Goal: Task Accomplishment & Management: Use online tool/utility

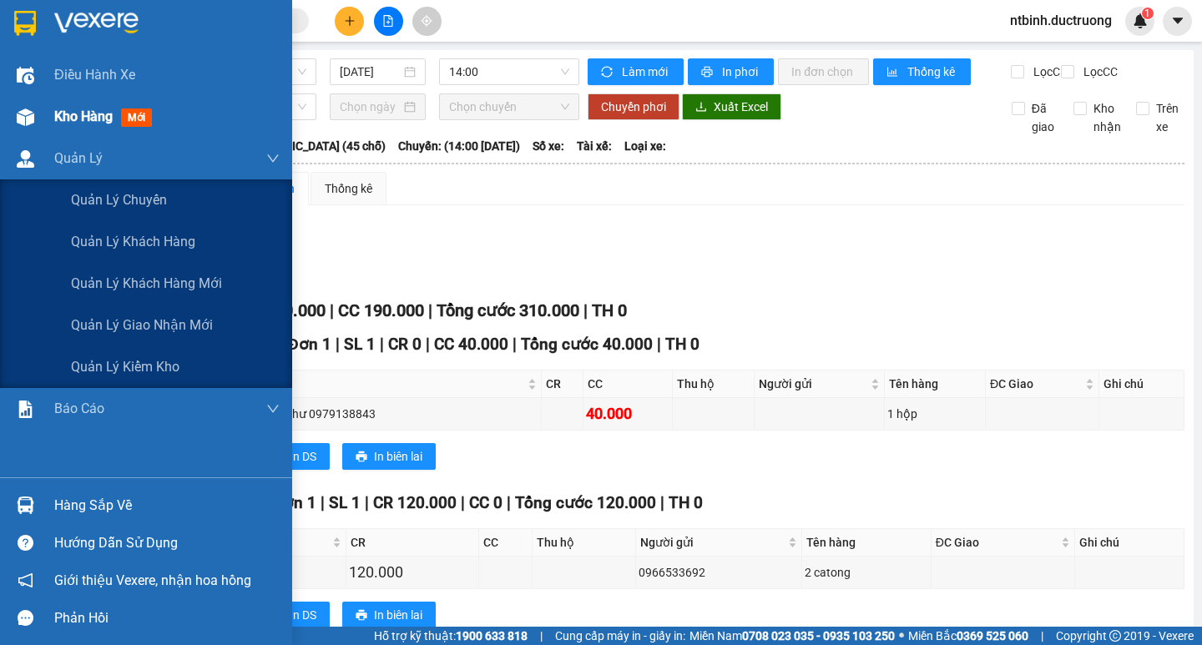
click at [68, 126] on div "Kho hàng mới" at bounding box center [106, 116] width 104 height 21
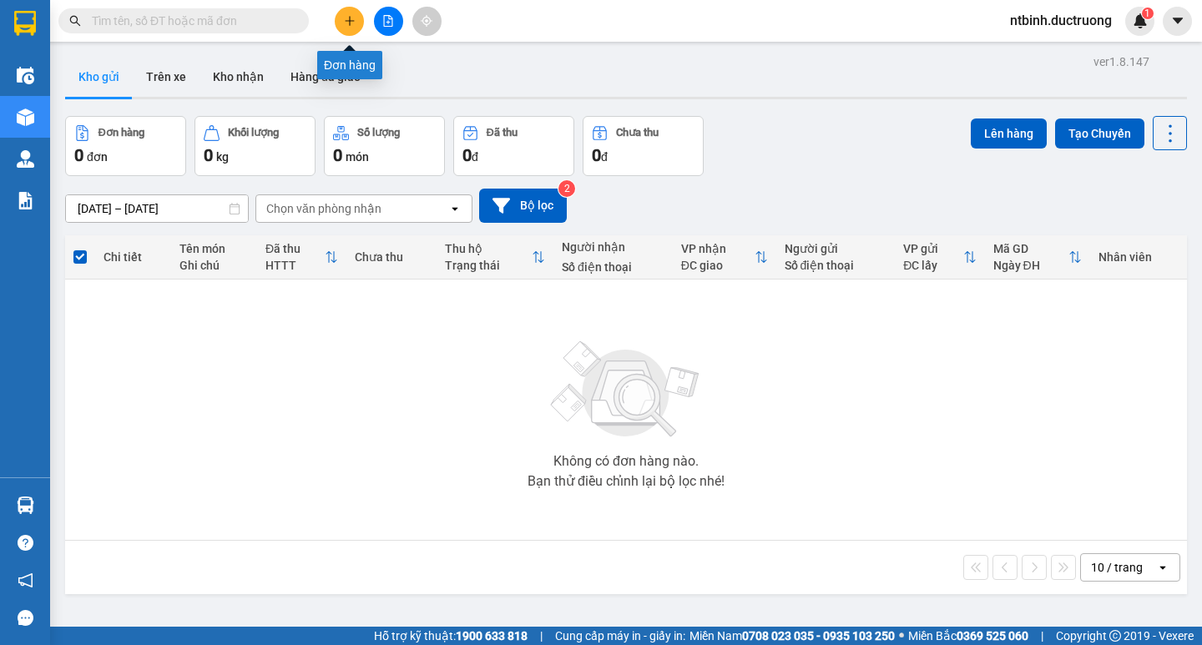
click at [351, 20] on icon "plus" at bounding box center [350, 21] width 12 height 12
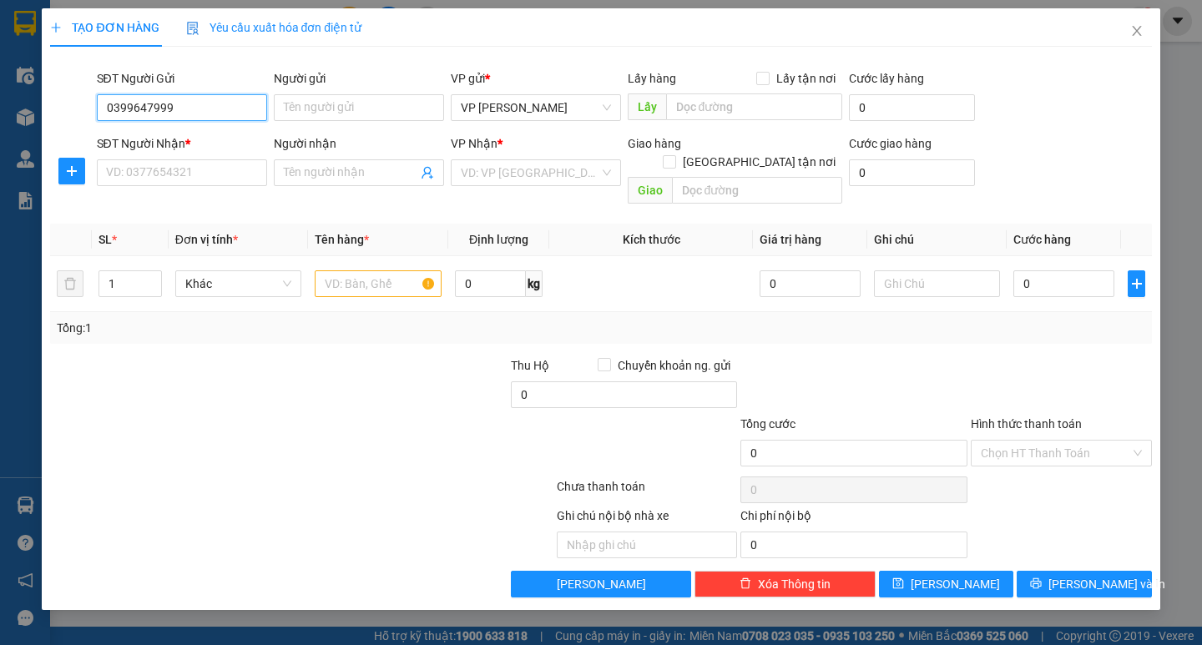
click at [132, 108] on input "0399647999" at bounding box center [182, 107] width 170 height 27
type input "0399647999"
click at [149, 176] on input "SĐT Người Nhận *" at bounding box center [182, 172] width 170 height 27
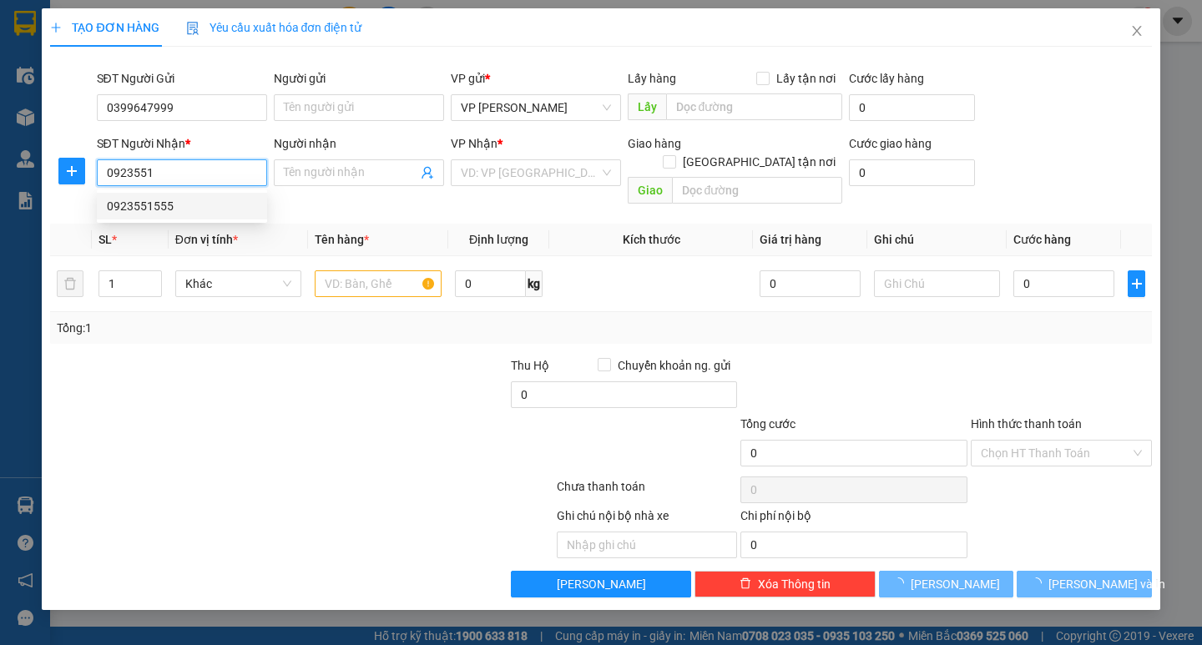
click at [183, 209] on div "0923551555" at bounding box center [182, 206] width 150 height 18
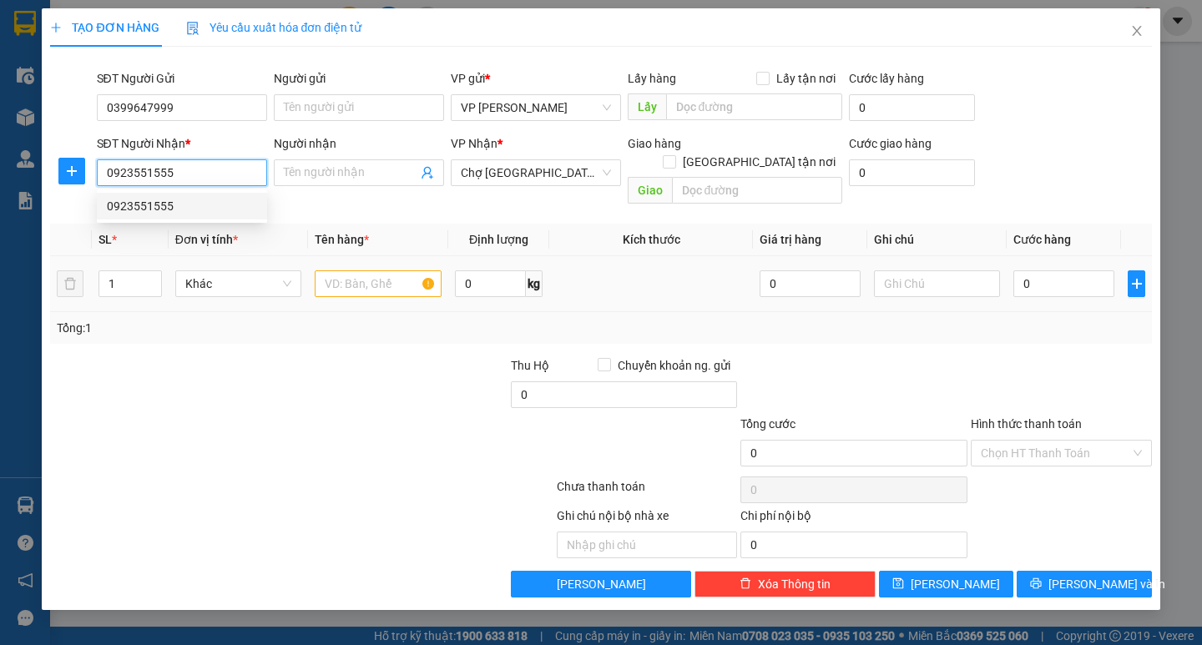
type input "0923551555"
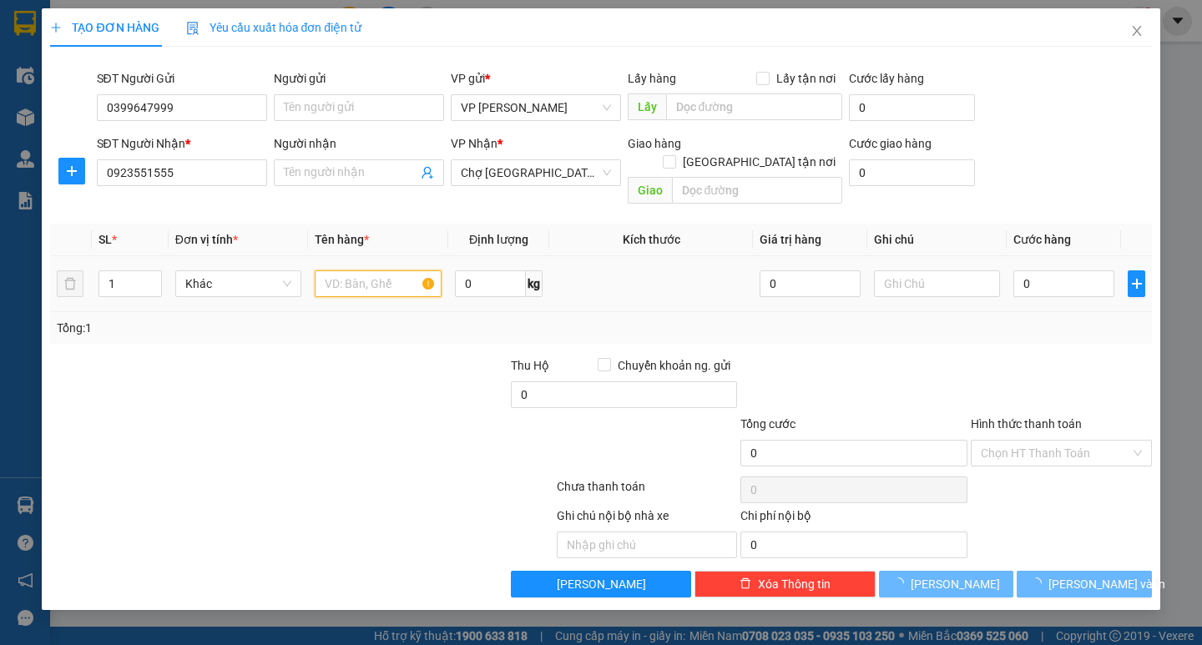
click at [345, 270] on input "text" at bounding box center [378, 283] width 126 height 27
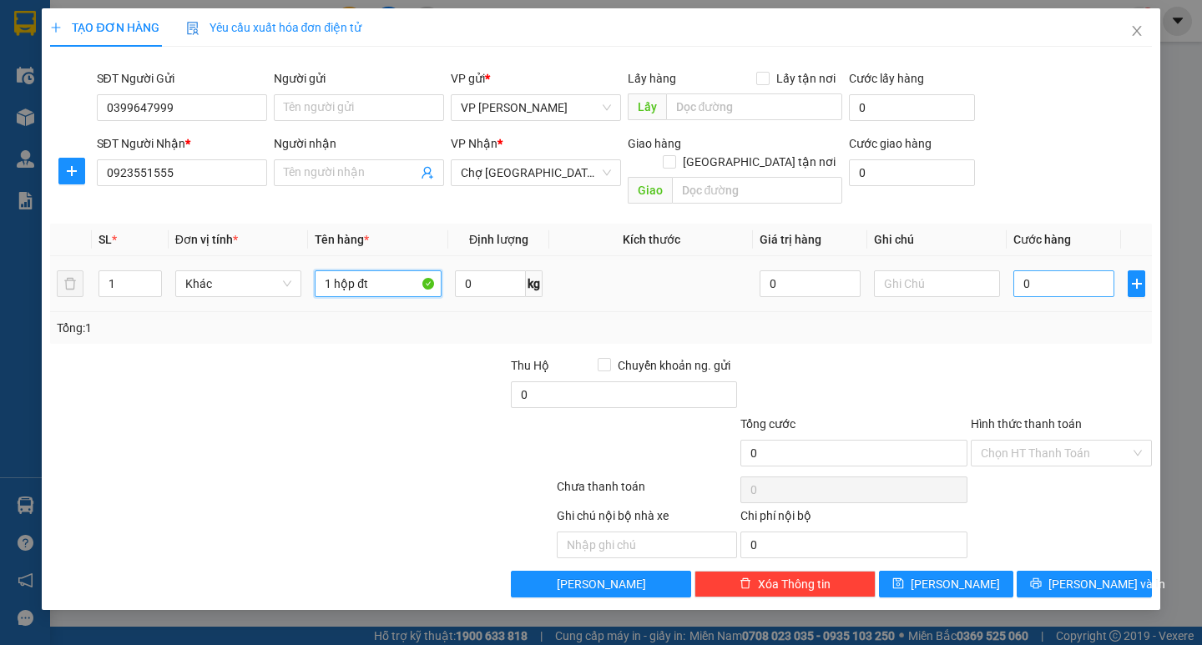
type input "1 hộp đt"
click at [1028, 270] on input "0" at bounding box center [1063, 283] width 101 height 27
click at [1019, 270] on input "0" at bounding box center [1063, 283] width 101 height 27
type input "50"
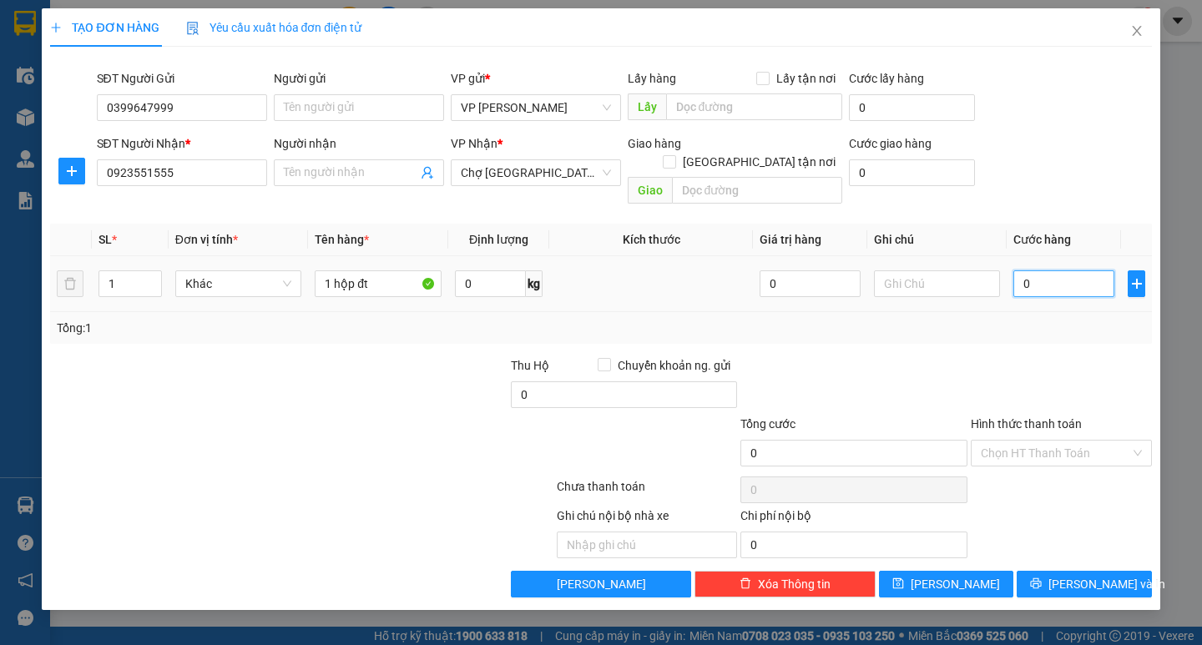
type input "50"
click at [1050, 319] on div "Tổng: 1" at bounding box center [601, 328] width 1088 height 18
type input "50.000"
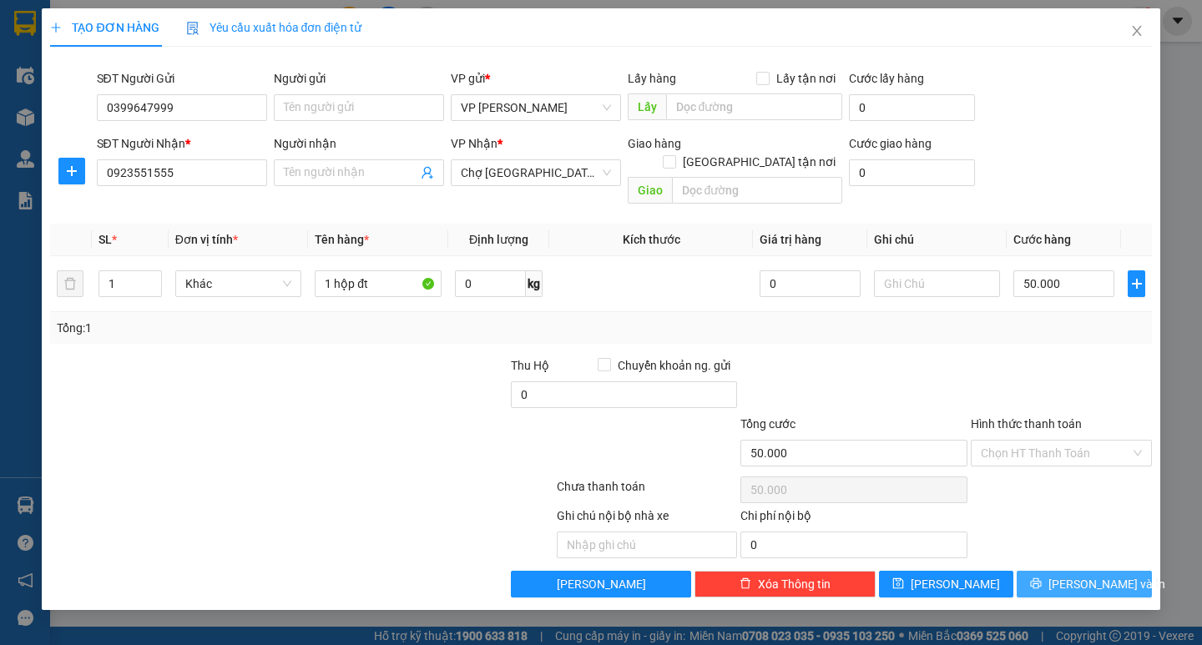
click at [1098, 575] on span "[PERSON_NAME] và In" at bounding box center [1106, 584] width 117 height 18
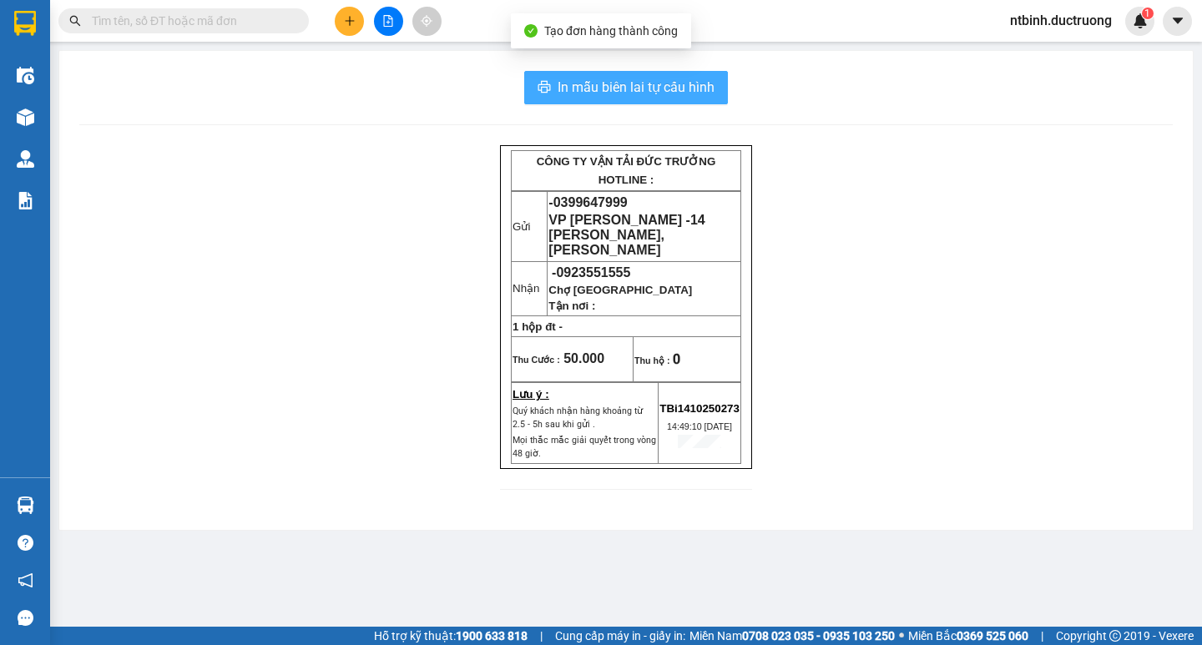
click at [660, 85] on span "In mẫu biên lai tự cấu hình" at bounding box center [636, 87] width 157 height 21
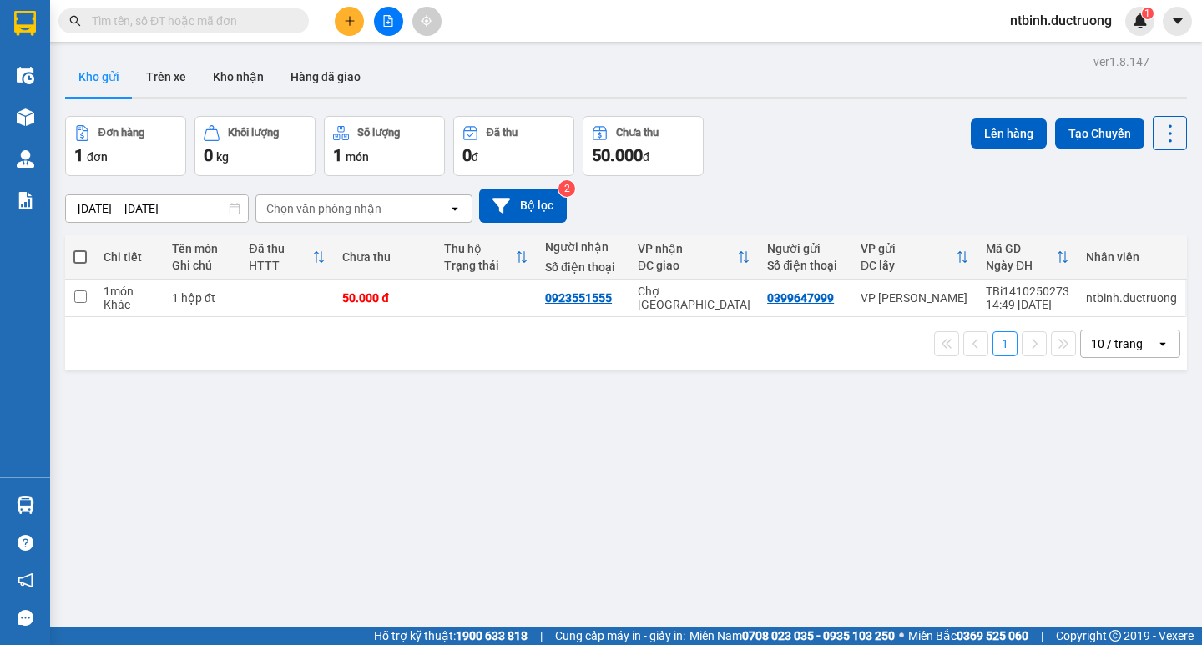
click at [348, 24] on icon "plus" at bounding box center [350, 21] width 12 height 12
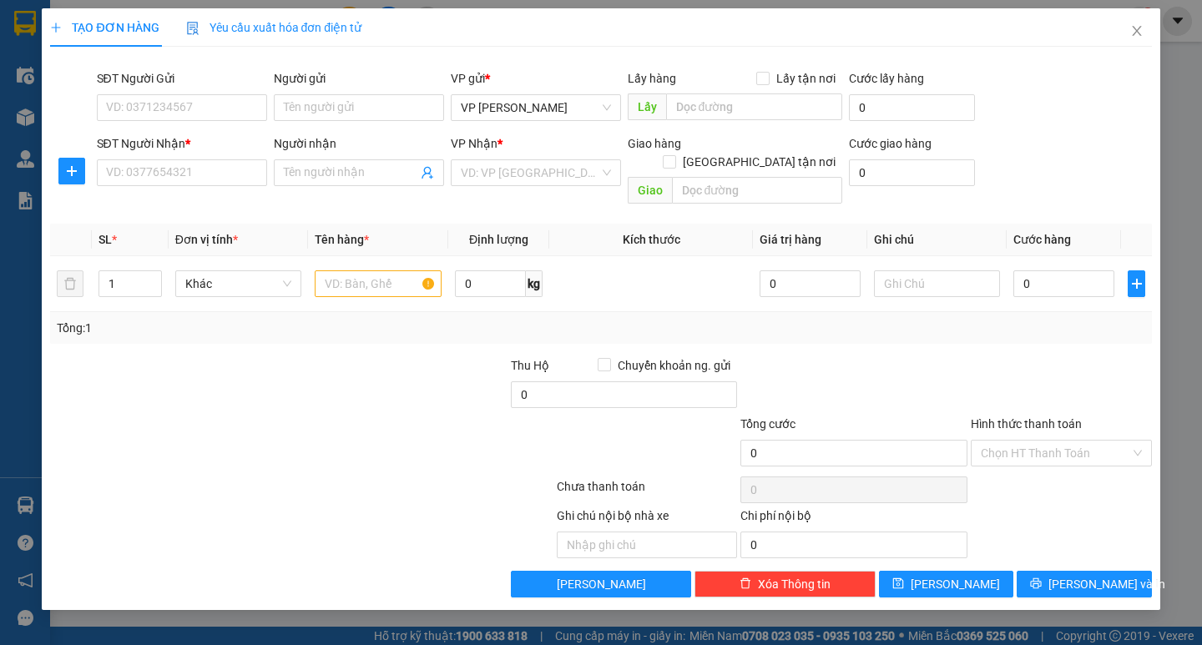
click at [194, 159] on div "SĐT Người Nhận *" at bounding box center [182, 146] width 170 height 25
click at [201, 170] on input "SĐT Người Nhận *" at bounding box center [182, 172] width 170 height 27
click at [129, 171] on input "0333114343" at bounding box center [182, 172] width 170 height 27
type input "0333114343"
click at [487, 151] on div "VP Nhận *" at bounding box center [536, 143] width 170 height 18
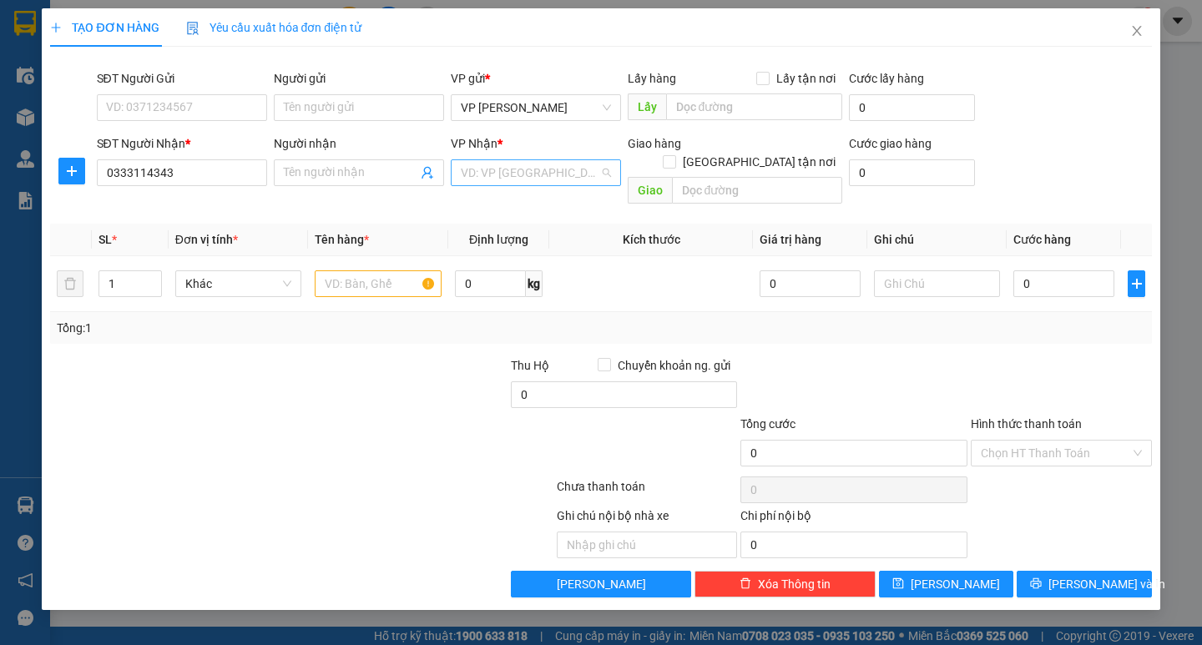
click at [490, 164] on input "search" at bounding box center [530, 172] width 139 height 25
click at [502, 273] on div "43935 43518 VP [PERSON_NAME] VP Yên Sở VP Diêm Điền" at bounding box center [536, 232] width 170 height 87
type input "vp"
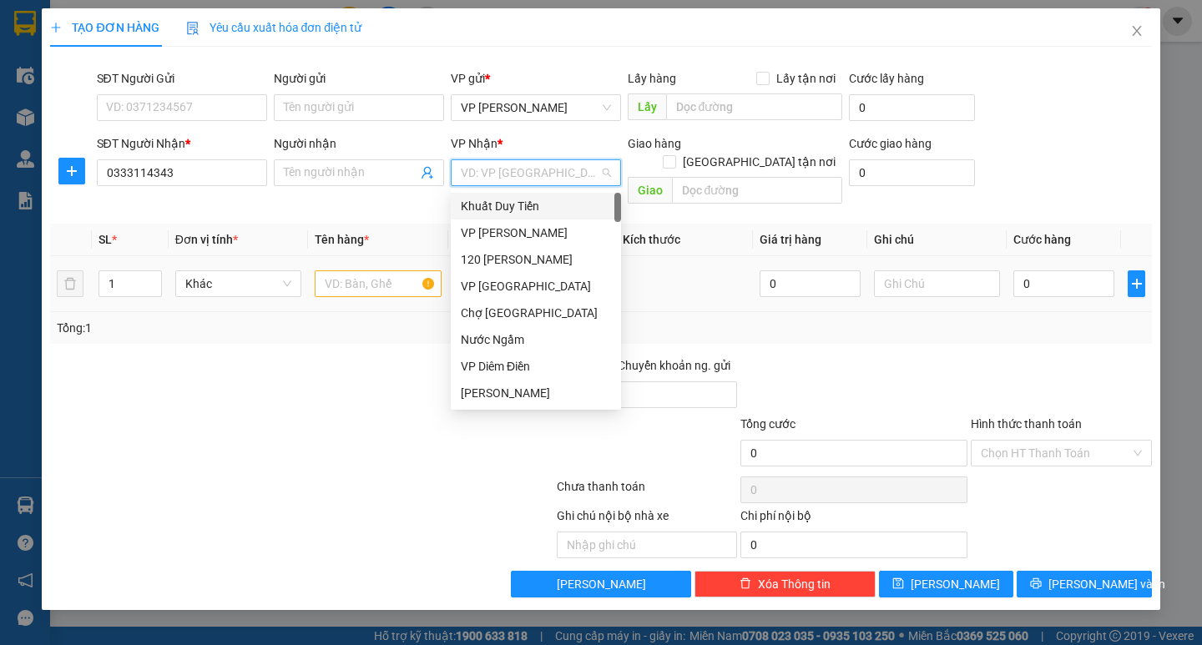
click at [358, 256] on td at bounding box center [377, 284] width 139 height 56
click at [461, 172] on input "search" at bounding box center [530, 172] width 139 height 25
type input "vp"
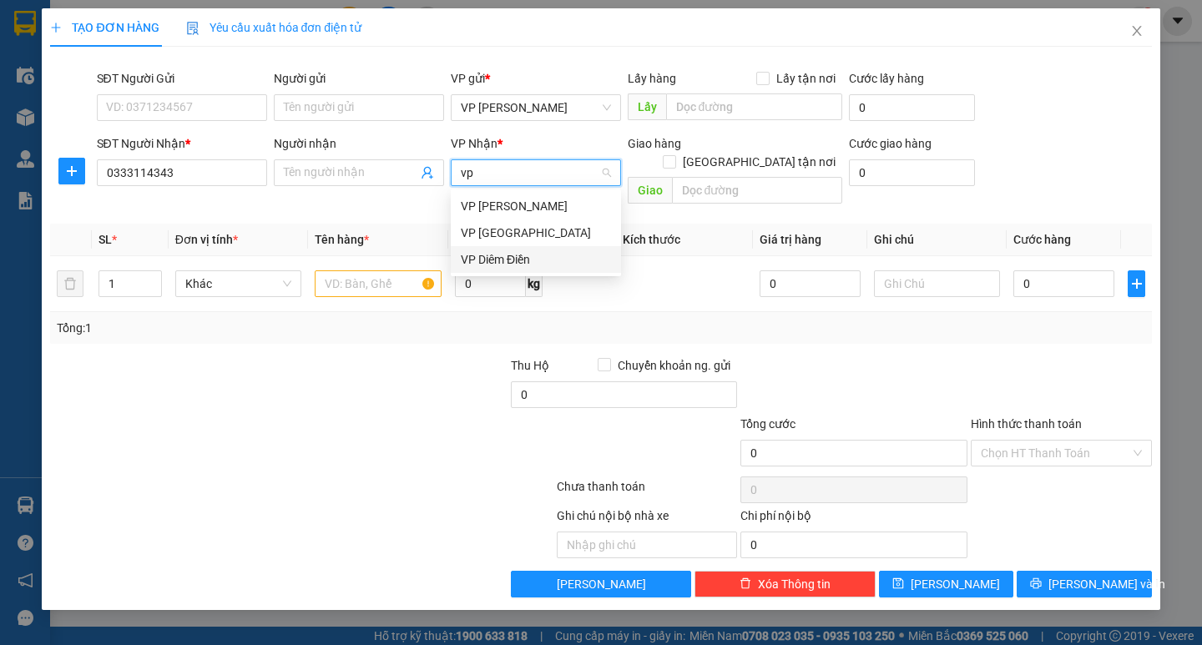
click at [533, 270] on div "VP Diêm Điền" at bounding box center [536, 259] width 170 height 27
click at [382, 281] on div at bounding box center [378, 283] width 126 height 33
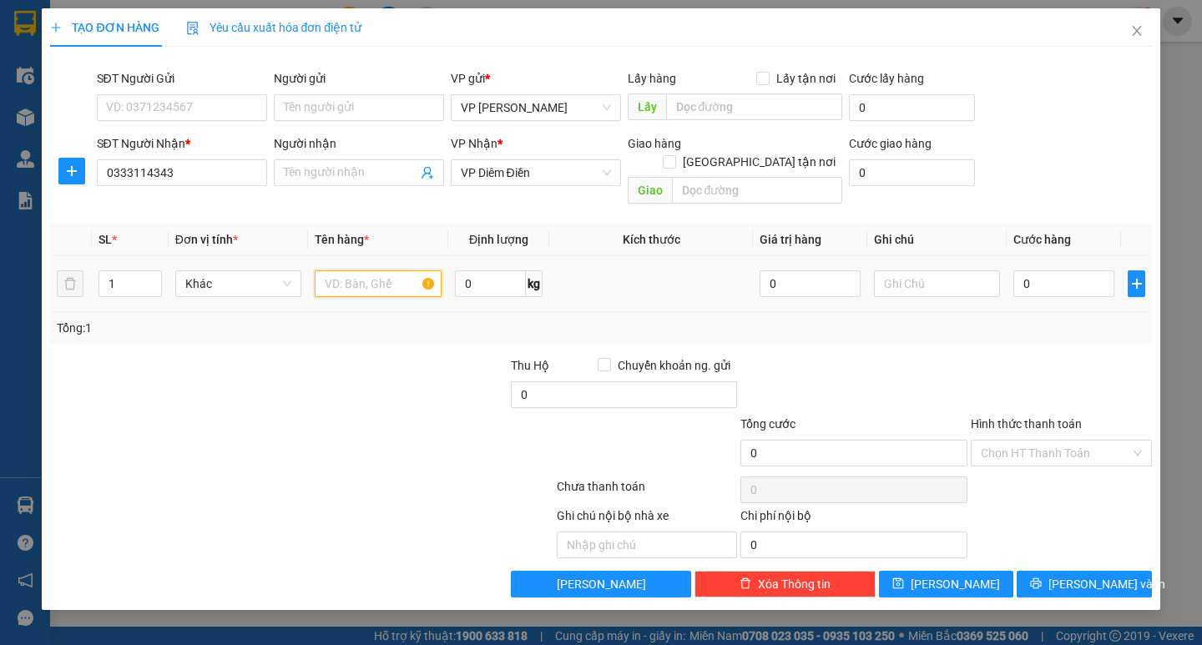
click at [382, 277] on input "text" at bounding box center [378, 283] width 126 height 27
type input "1 thư"
click at [1048, 270] on input "0" at bounding box center [1063, 283] width 101 height 27
click at [1025, 270] on input "0" at bounding box center [1063, 283] width 101 height 27
type input "30"
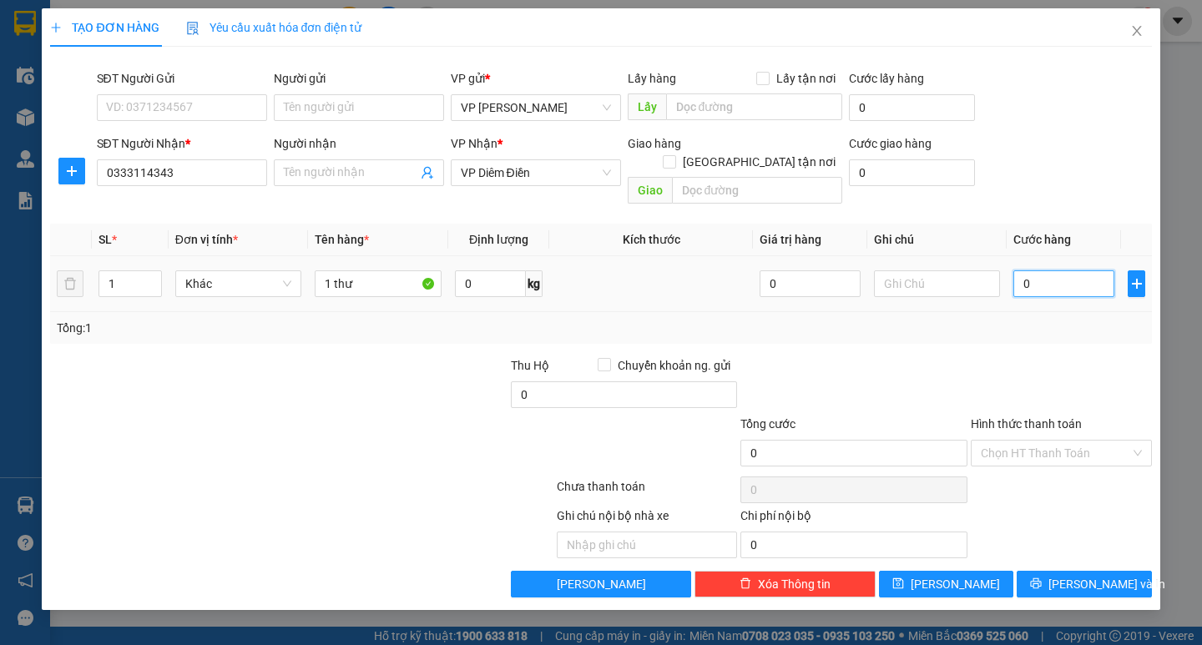
type input "30"
click at [1022, 319] on div "Tổng: 1" at bounding box center [601, 328] width 1088 height 18
type input "30.000"
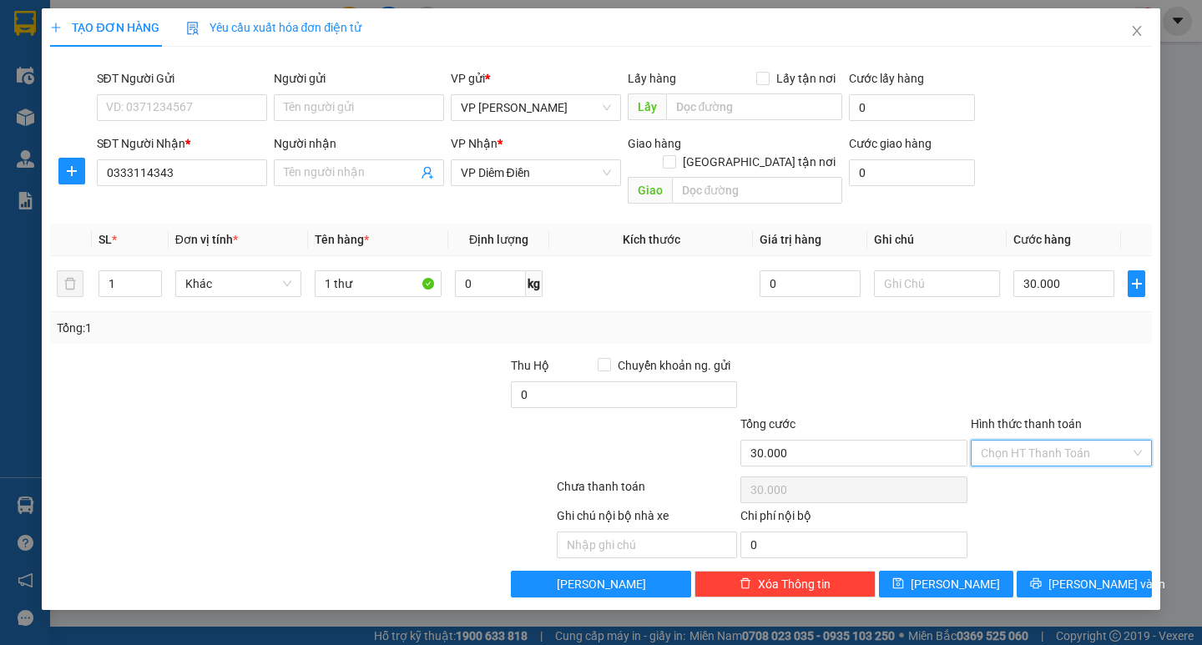
click at [1087, 441] on input "Hình thức thanh toán" at bounding box center [1055, 453] width 149 height 25
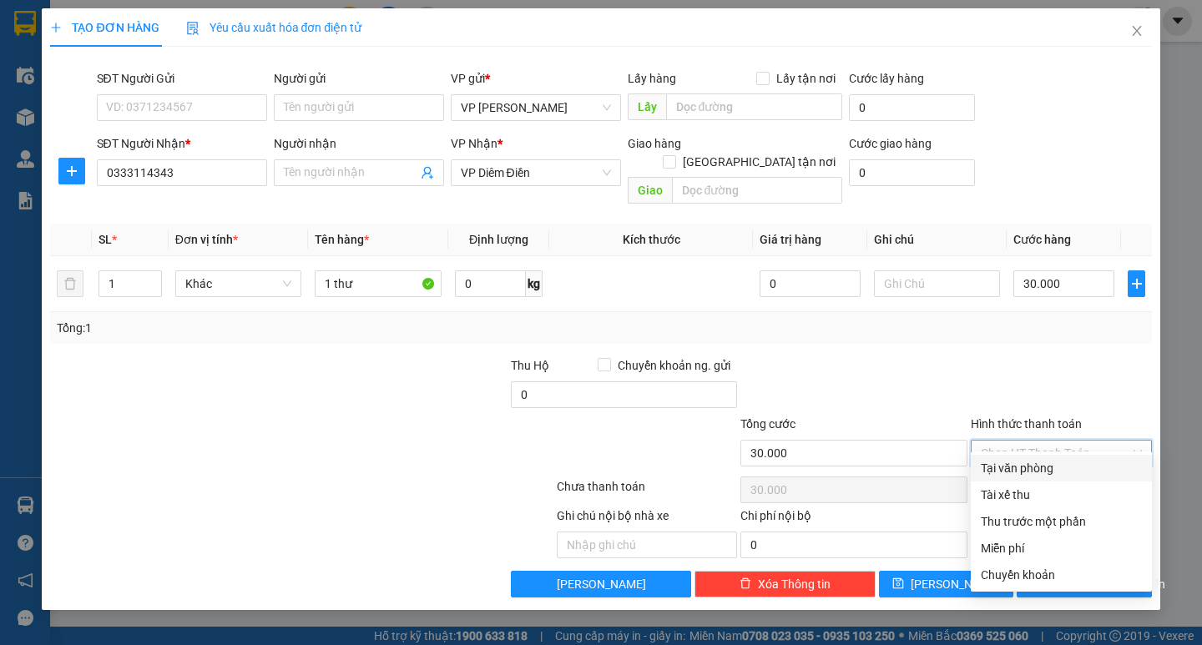
click at [1083, 464] on div "Tại văn phòng" at bounding box center [1061, 468] width 161 height 18
type input "0"
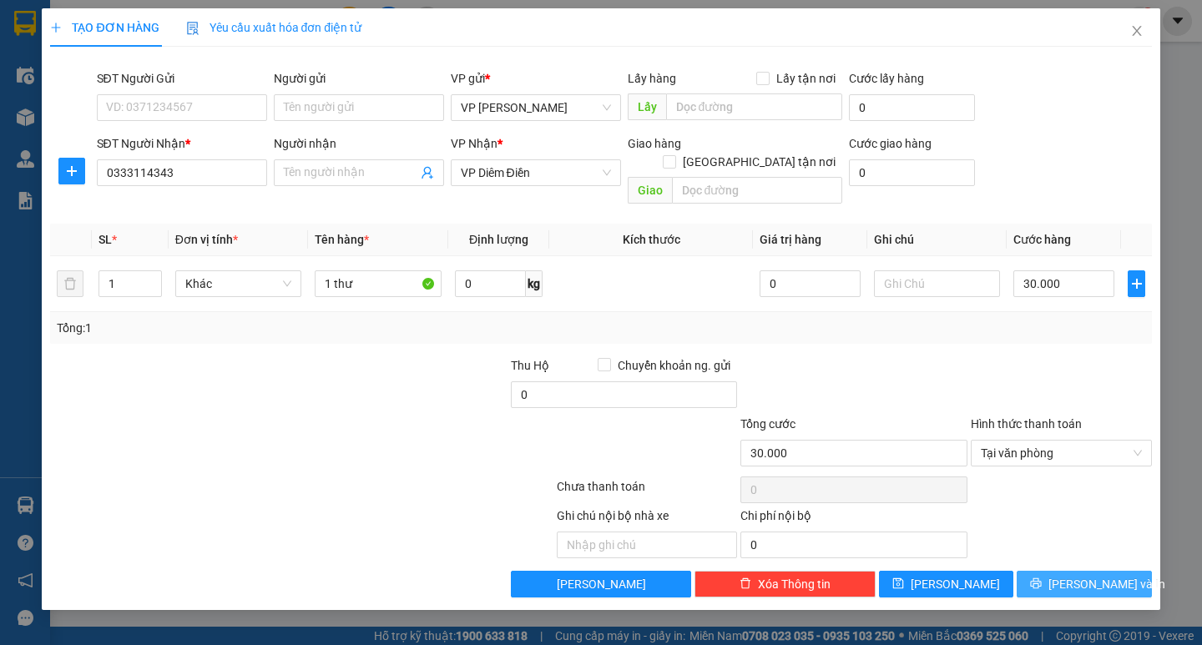
click at [1087, 571] on button "[PERSON_NAME] và In" at bounding box center [1084, 584] width 134 height 27
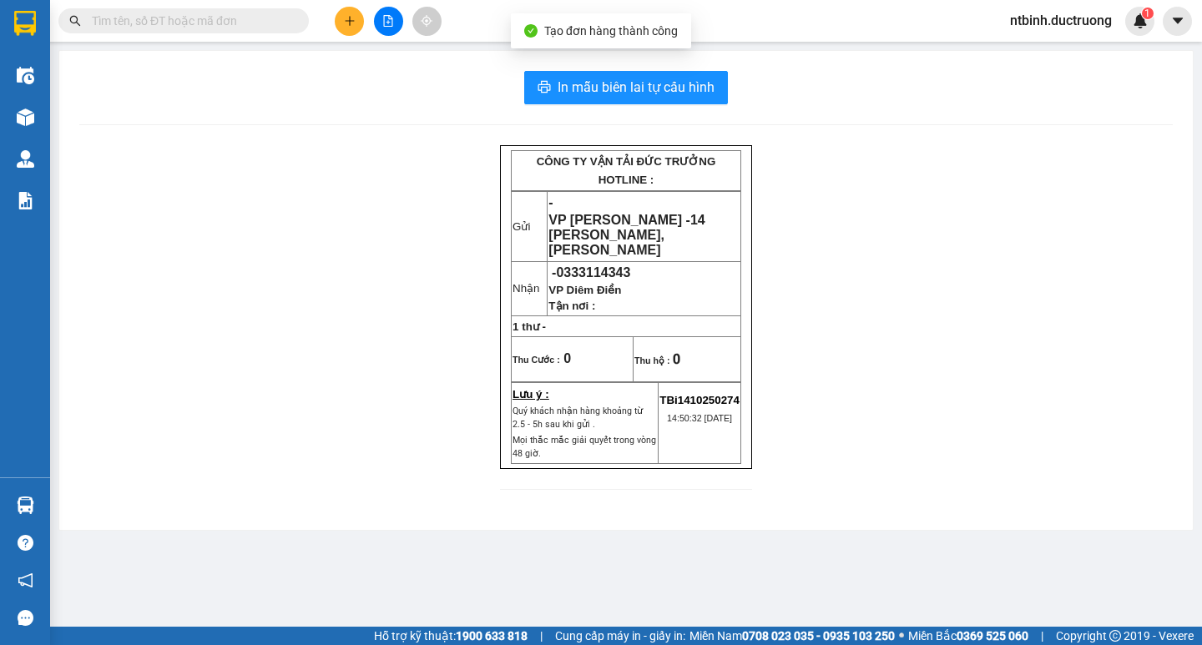
click at [558, 54] on div "In mẫu biên lai tự cấu hình CÔNG TY VẬN TẢI ĐỨC TRƯỞNG HOTLINE : Gửi - VP [PERS…" at bounding box center [625, 290] width 1133 height 479
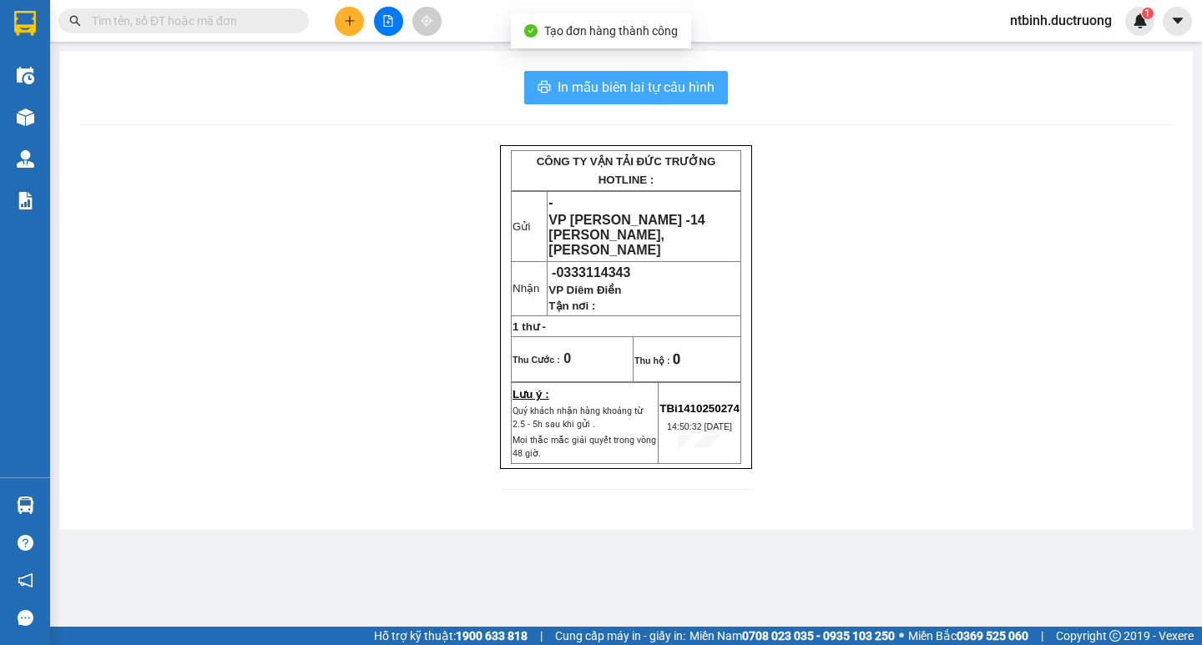
click at [561, 81] on span "In mẫu biên lai tự cấu hình" at bounding box center [636, 87] width 157 height 21
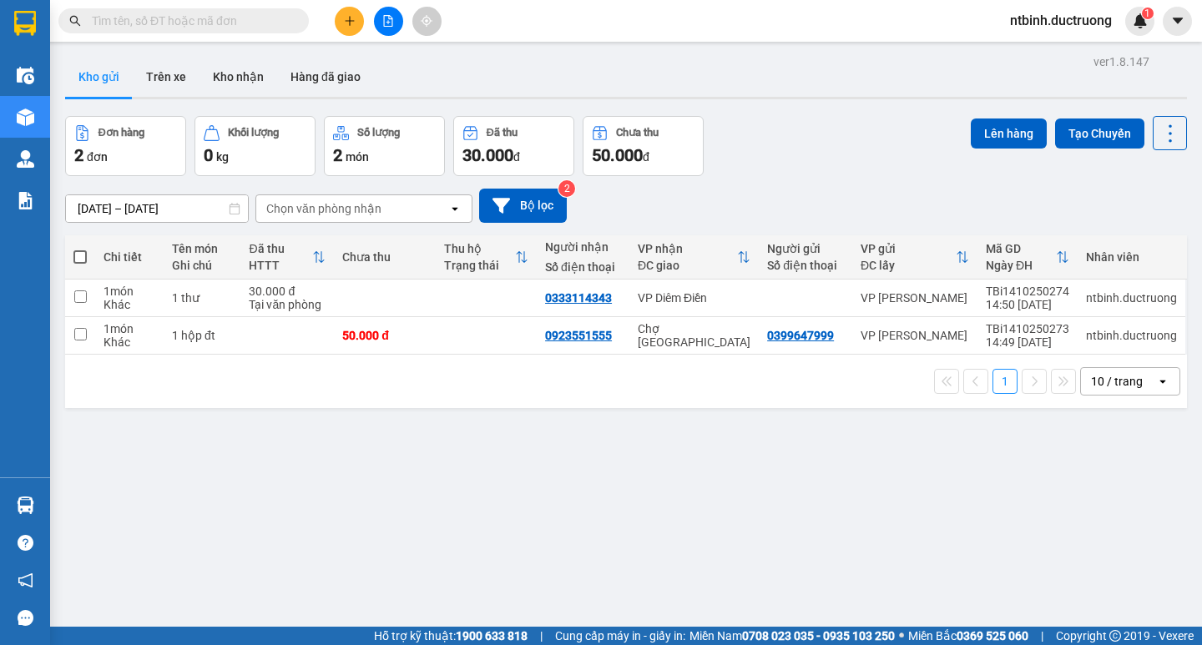
click at [346, 27] on button at bounding box center [349, 21] width 29 height 29
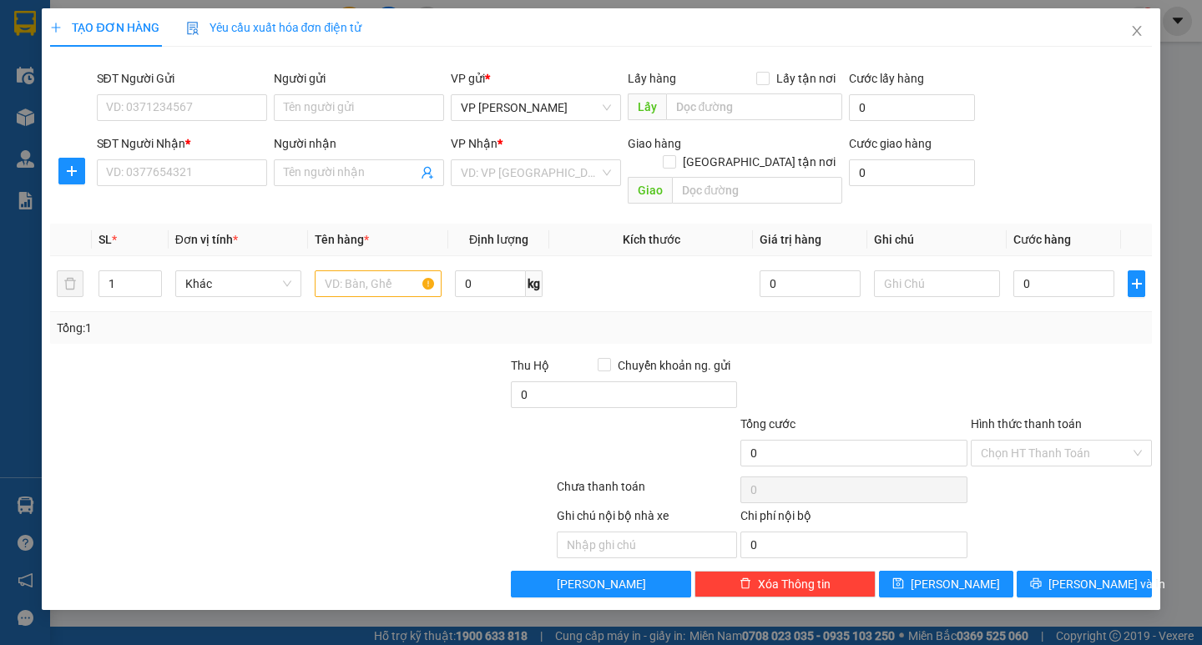
click at [146, 187] on div "SĐT Người Nhận * VD: 0377654321" at bounding box center [182, 163] width 170 height 58
click at [152, 174] on input "SĐT Người Nhận *" at bounding box center [182, 172] width 170 height 27
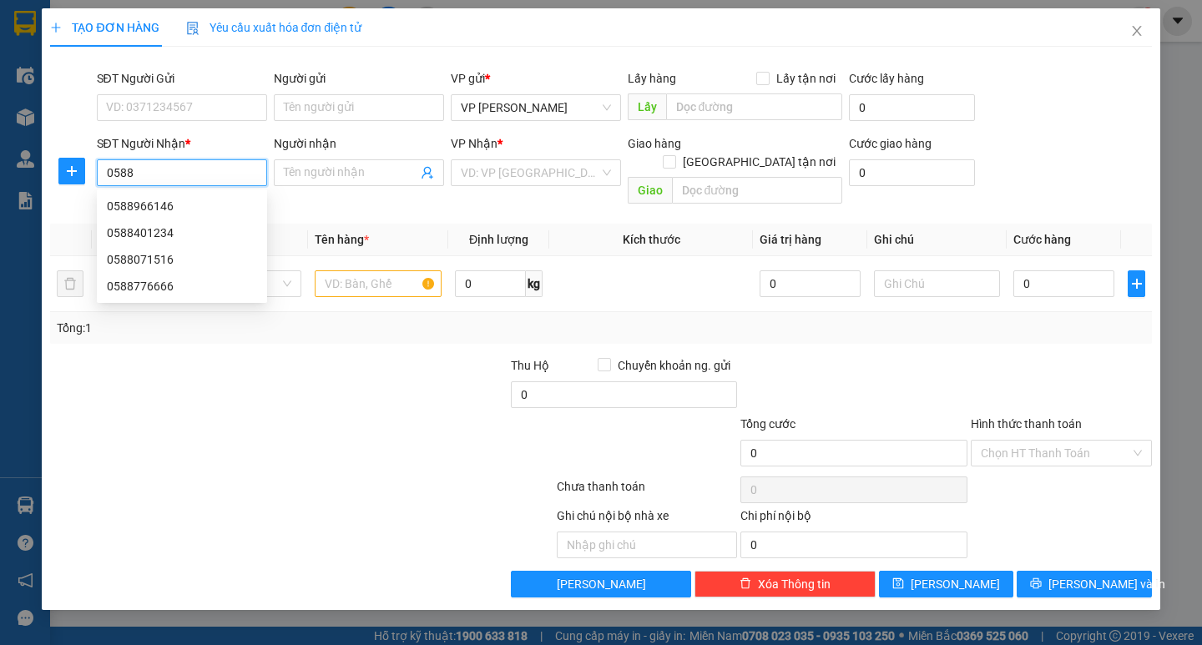
type input "0588"
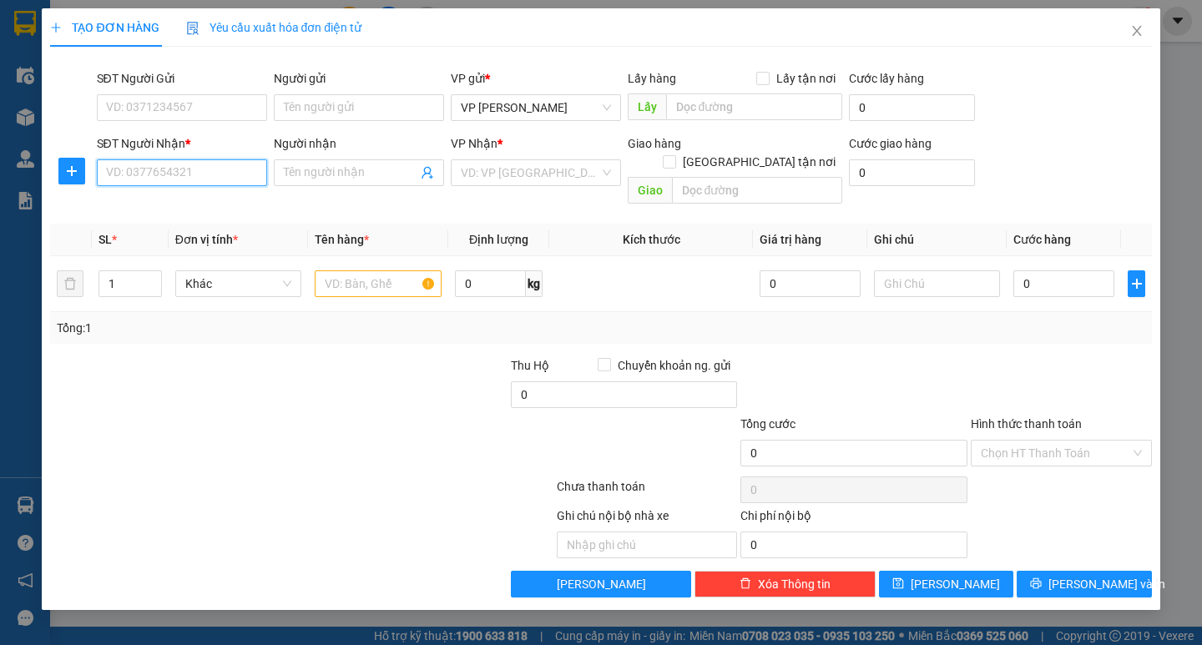
drag, startPoint x: 152, startPoint y: 174, endPoint x: 152, endPoint y: 193, distance: 19.2
click at [152, 193] on div "Transit Pickup Surcharge Ids Transit Deliver Surcharge Ids Transit Deliver Surc…" at bounding box center [600, 329] width 1101 height 538
click at [175, 203] on div "0588966146" at bounding box center [182, 206] width 150 height 18
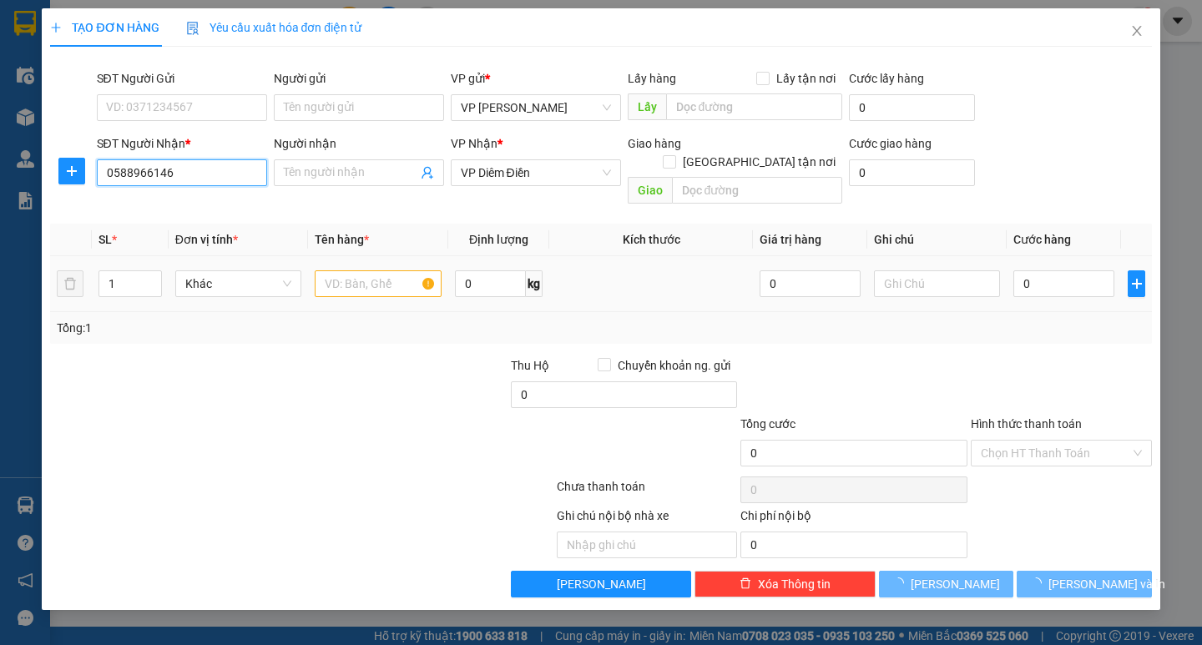
type input "0588966146"
click at [354, 270] on input "text" at bounding box center [378, 283] width 126 height 27
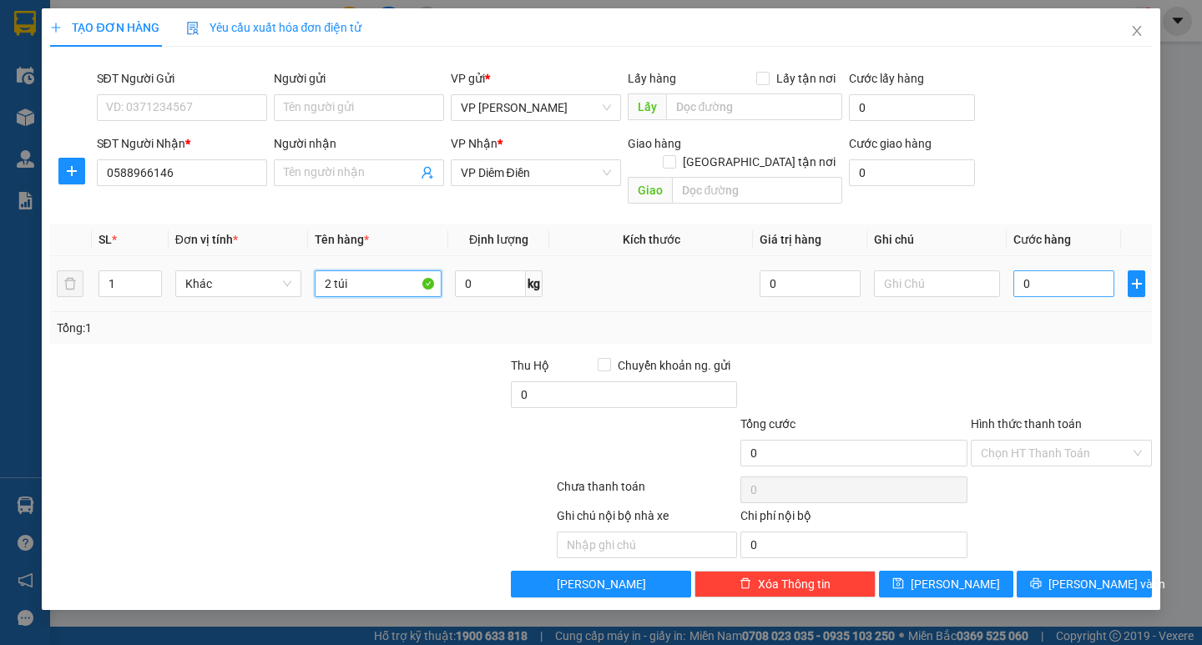
type input "2 túi"
click at [1033, 270] on input "0" at bounding box center [1063, 283] width 101 height 27
click at [1007, 281] on td "0" at bounding box center [1064, 284] width 114 height 56
click at [1036, 270] on input "0" at bounding box center [1063, 283] width 101 height 27
click at [1015, 275] on input "0" at bounding box center [1063, 283] width 101 height 27
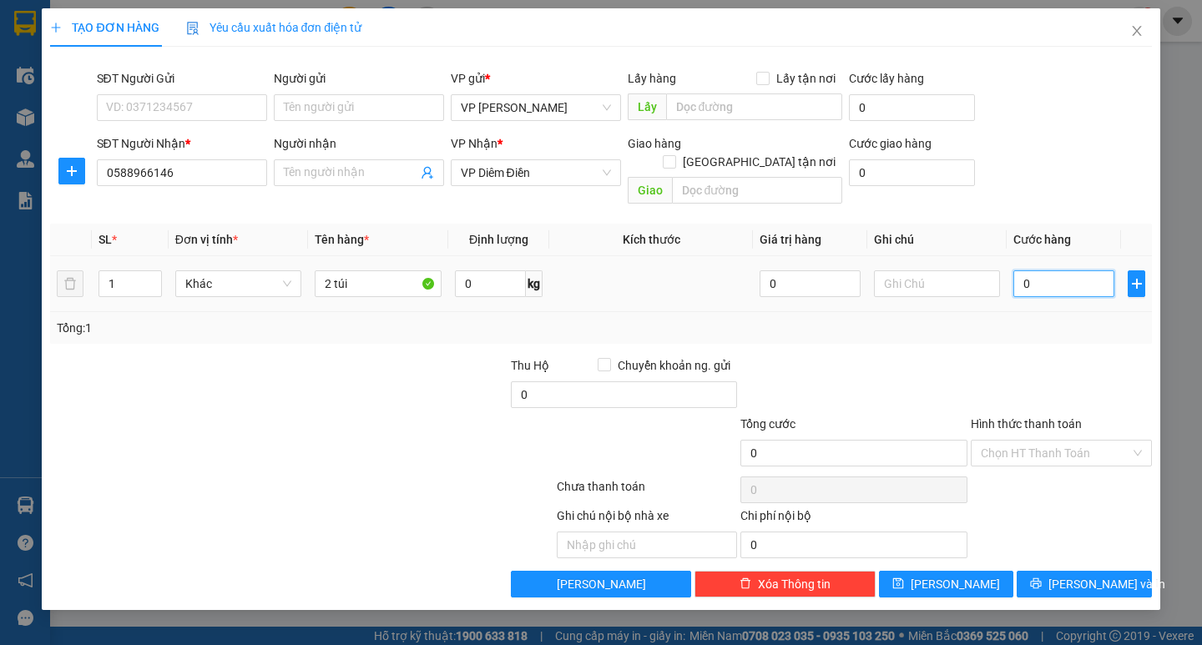
type input "10"
type input "100"
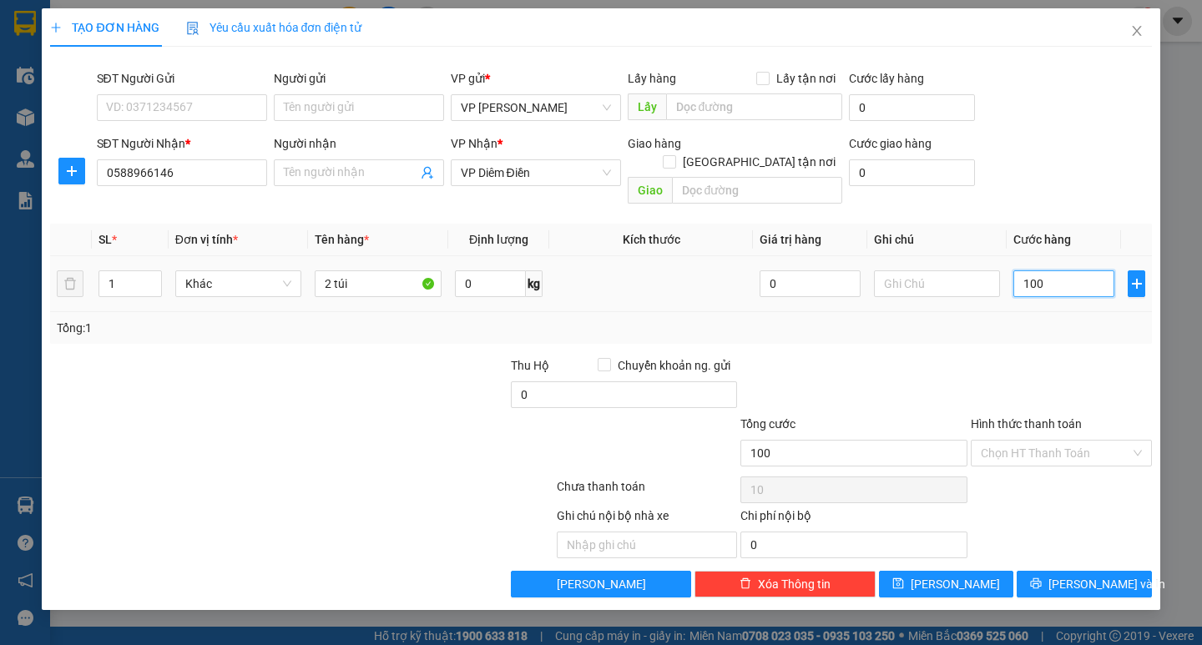
type input "100"
click at [1017, 319] on div "Tổng: 1" at bounding box center [601, 328] width 1088 height 18
type input "100.000"
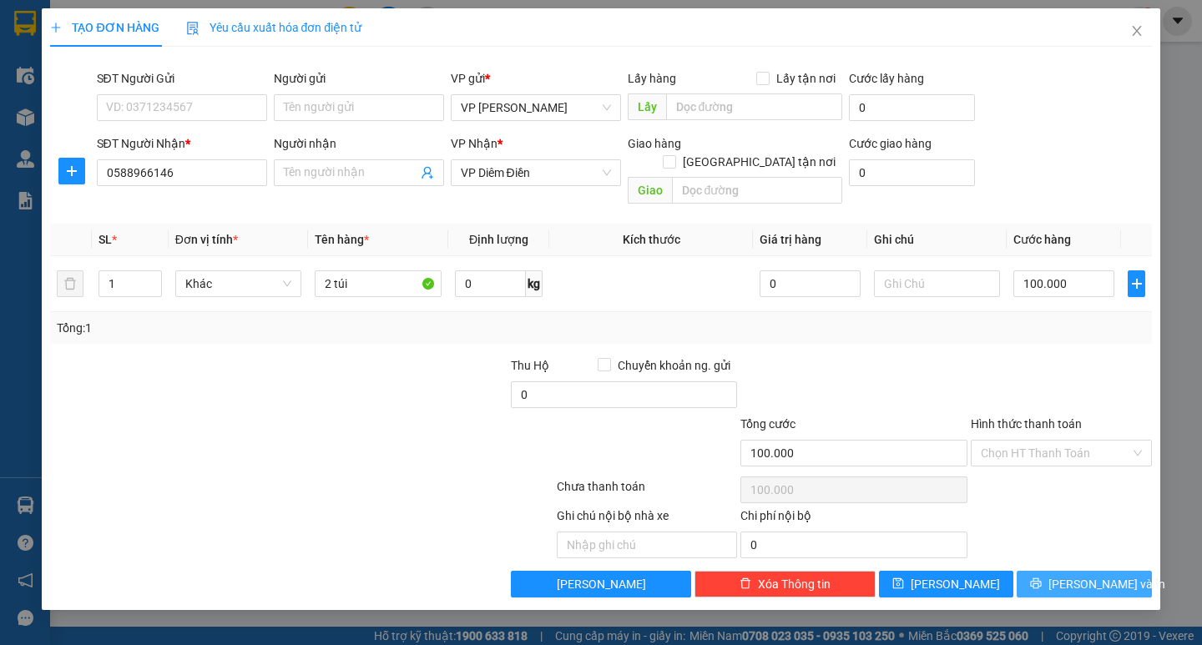
click at [1102, 576] on button "[PERSON_NAME] và In" at bounding box center [1084, 584] width 134 height 27
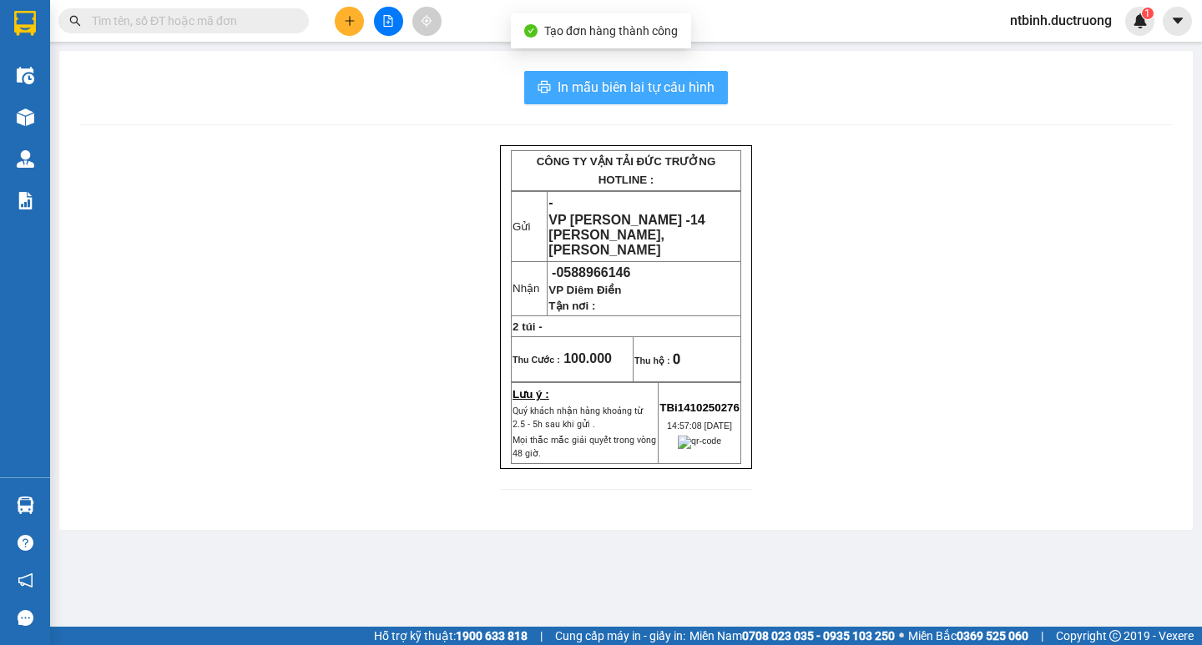
click at [694, 85] on span "In mẫu biên lai tự cấu hình" at bounding box center [636, 87] width 157 height 21
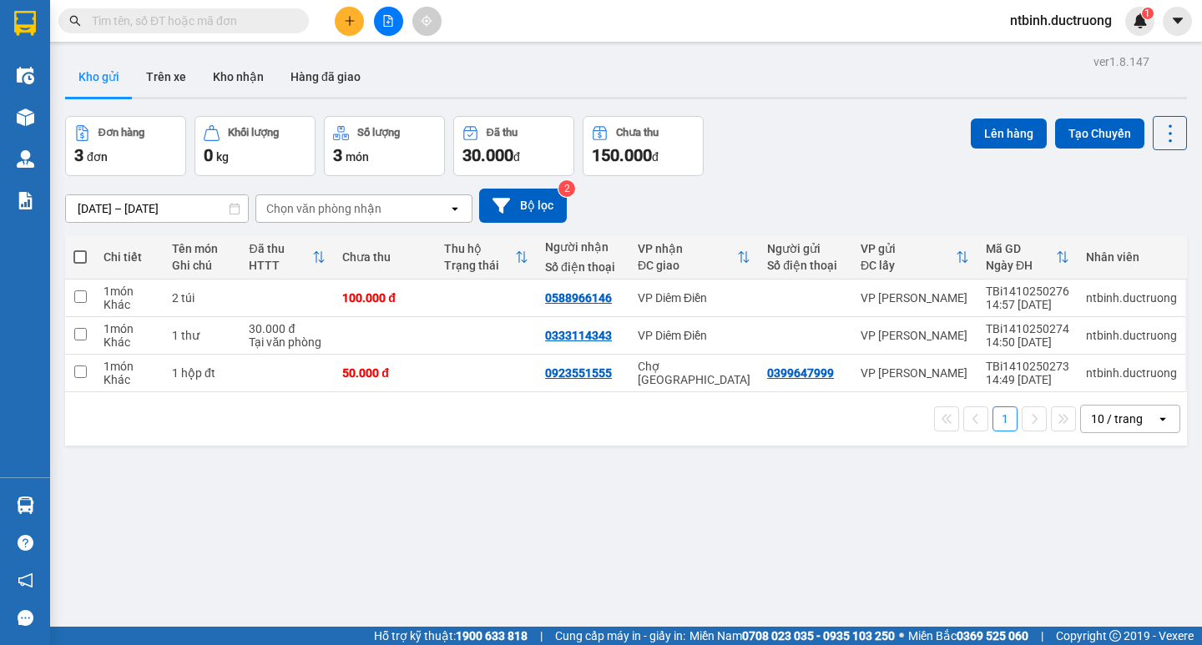
scroll to position [194, 0]
click at [339, 18] on button at bounding box center [349, 21] width 29 height 29
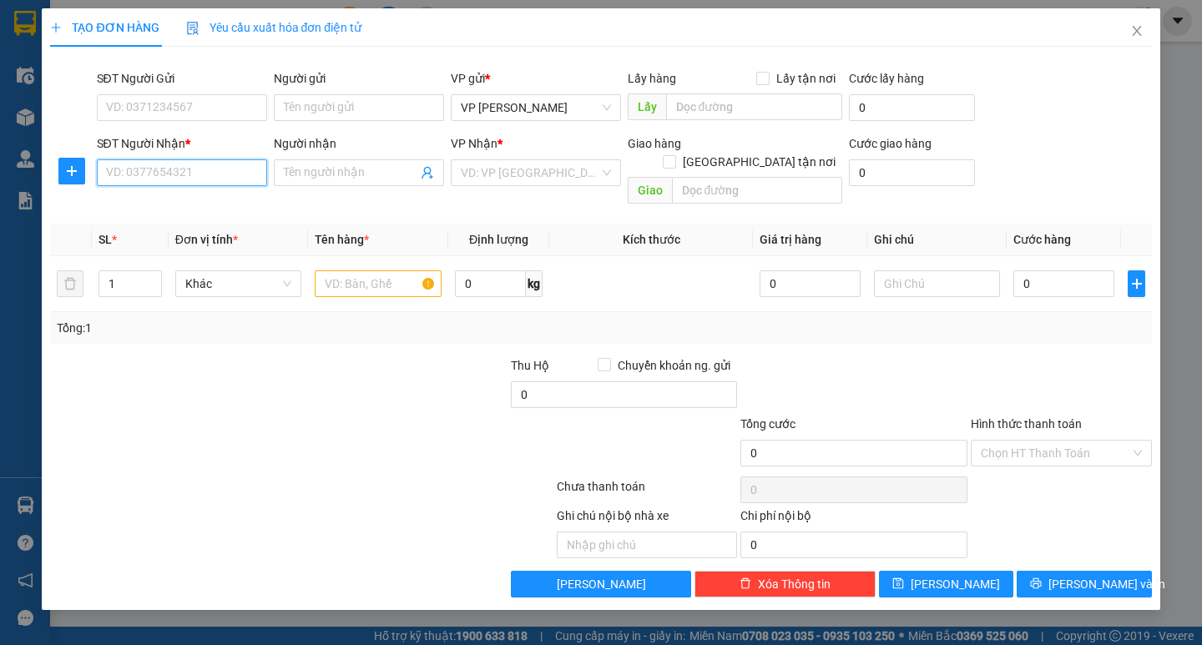
click at [152, 170] on input "SĐT Người Nhận *" at bounding box center [182, 172] width 170 height 27
type input "0369549242"
drag, startPoint x: 185, startPoint y: 183, endPoint x: 46, endPoint y: 183, distance: 139.4
click at [46, 183] on div "TẠO ĐƠN HÀNG Yêu cầu xuất hóa đơn điện tử Transit Pickup Surcharge Ids Transit …" at bounding box center [601, 309] width 1118 height 602
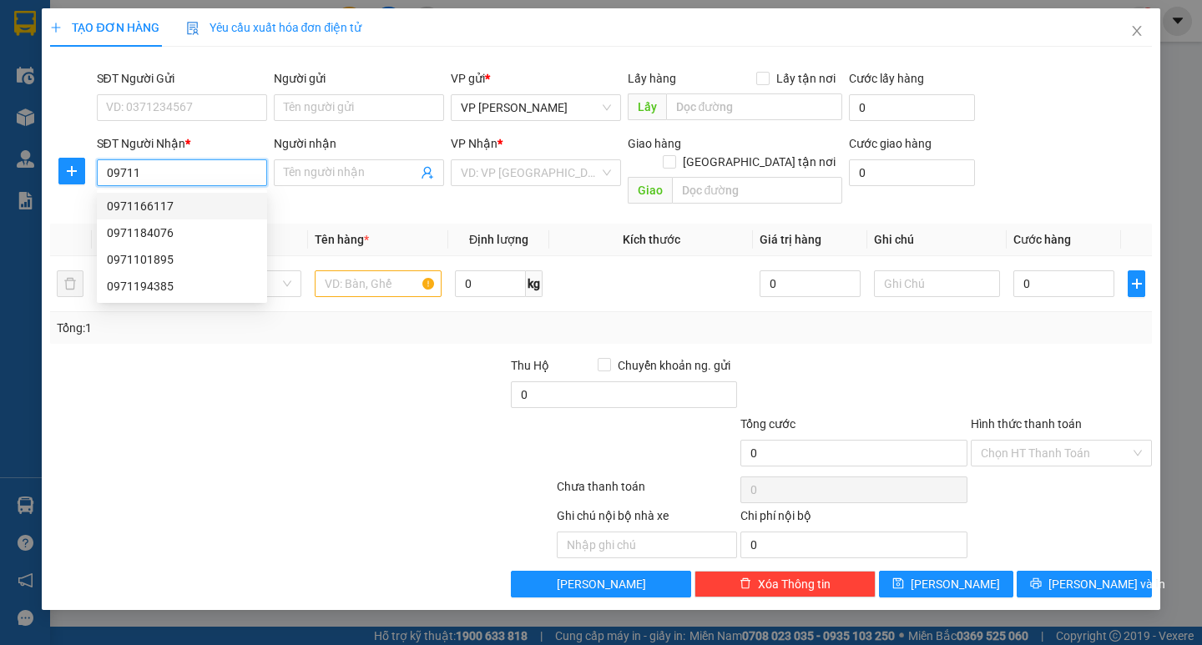
click at [197, 215] on div "0971166117" at bounding box center [182, 206] width 150 height 18
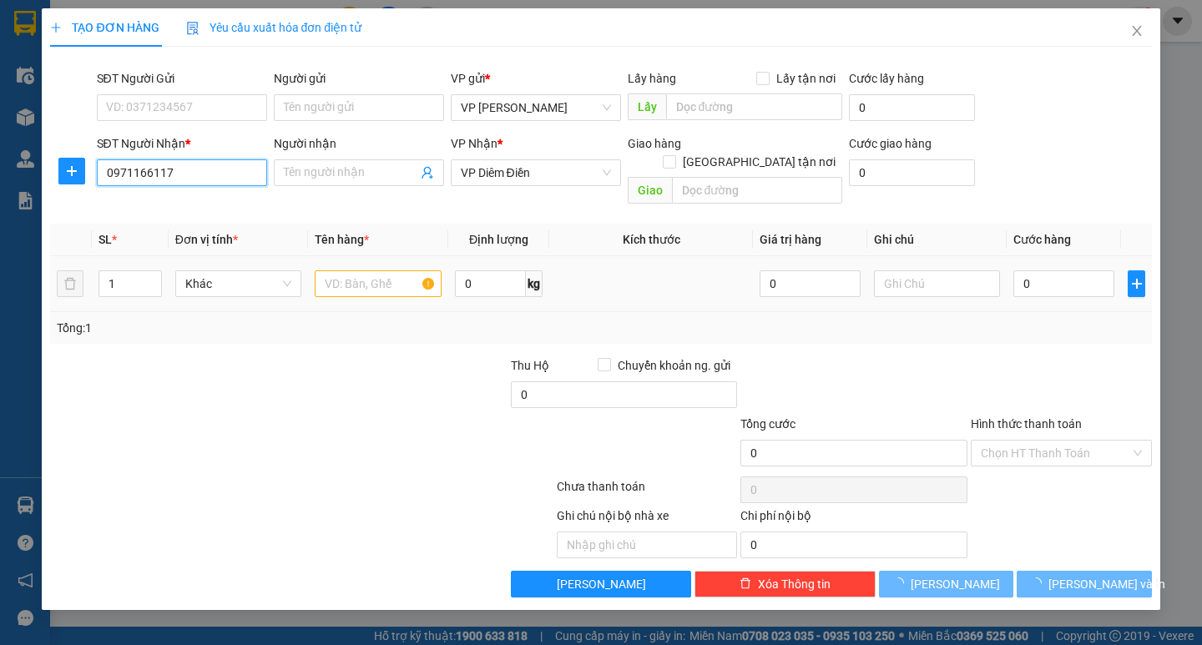
type input "0971166117"
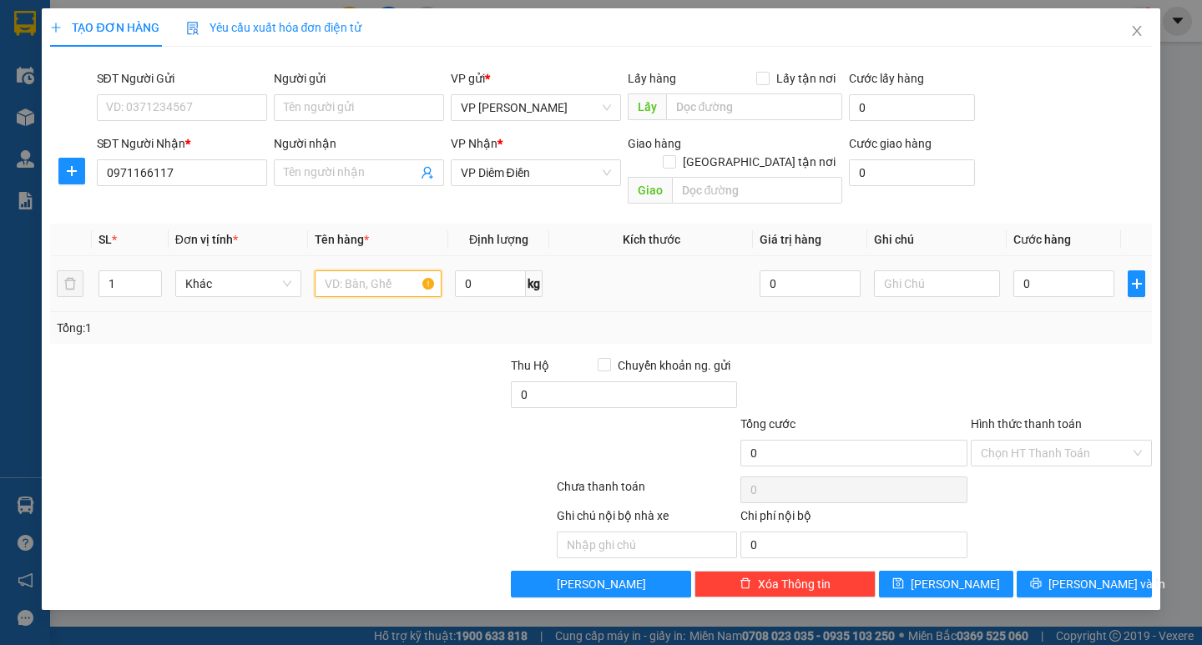
click at [371, 270] on input "text" at bounding box center [378, 283] width 126 height 27
type input "1 catong"
click at [1027, 267] on div "0" at bounding box center [1063, 283] width 101 height 33
click at [1052, 271] on input "0" at bounding box center [1063, 283] width 101 height 27
click at [1025, 272] on input "0" at bounding box center [1063, 283] width 101 height 27
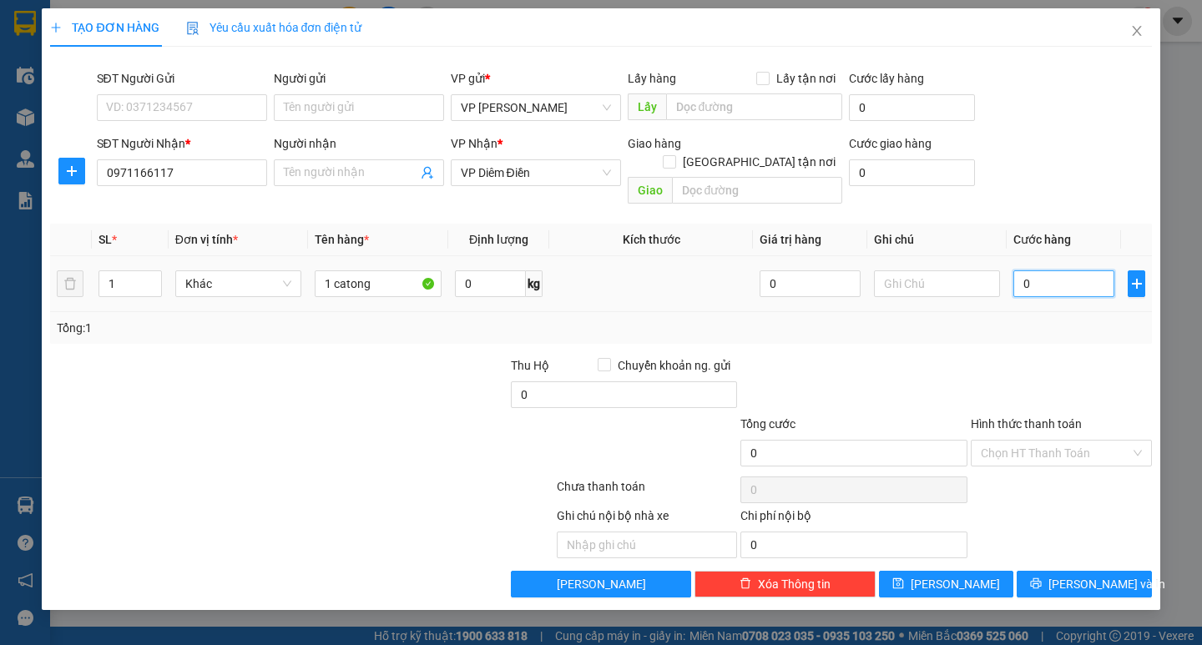
type input "50"
click at [1055, 319] on div "Tổng: 1" at bounding box center [600, 328] width 1101 height 32
type input "50.000"
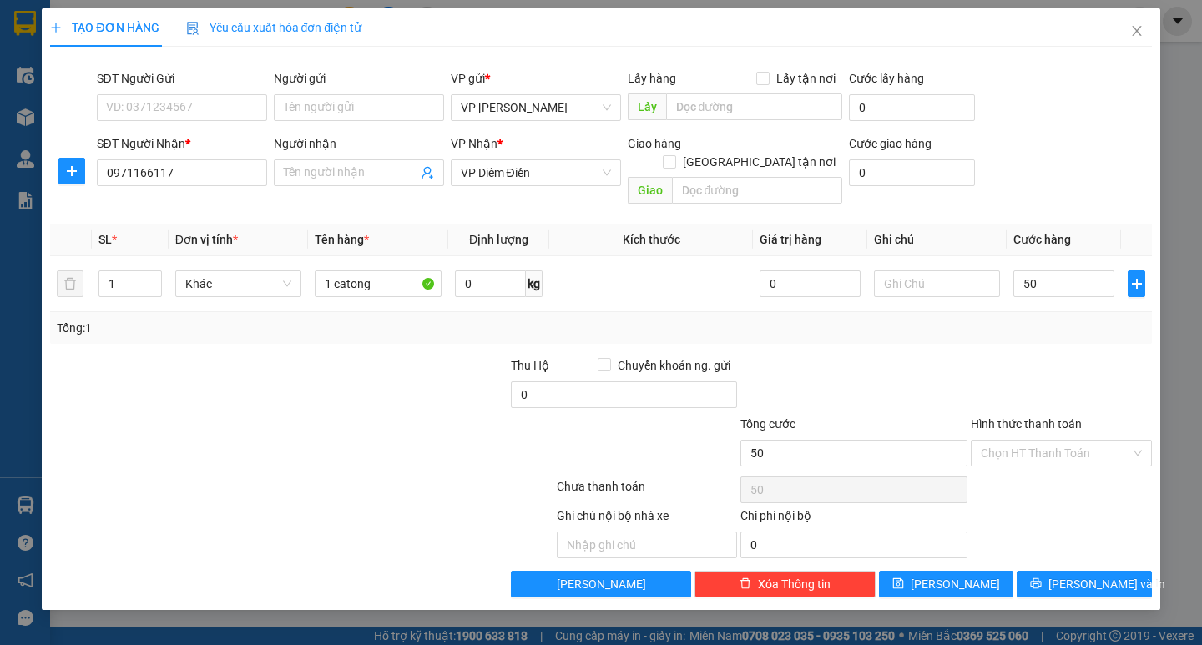
type input "50.000"
click at [1052, 441] on input "Hình thức thanh toán" at bounding box center [1055, 453] width 149 height 25
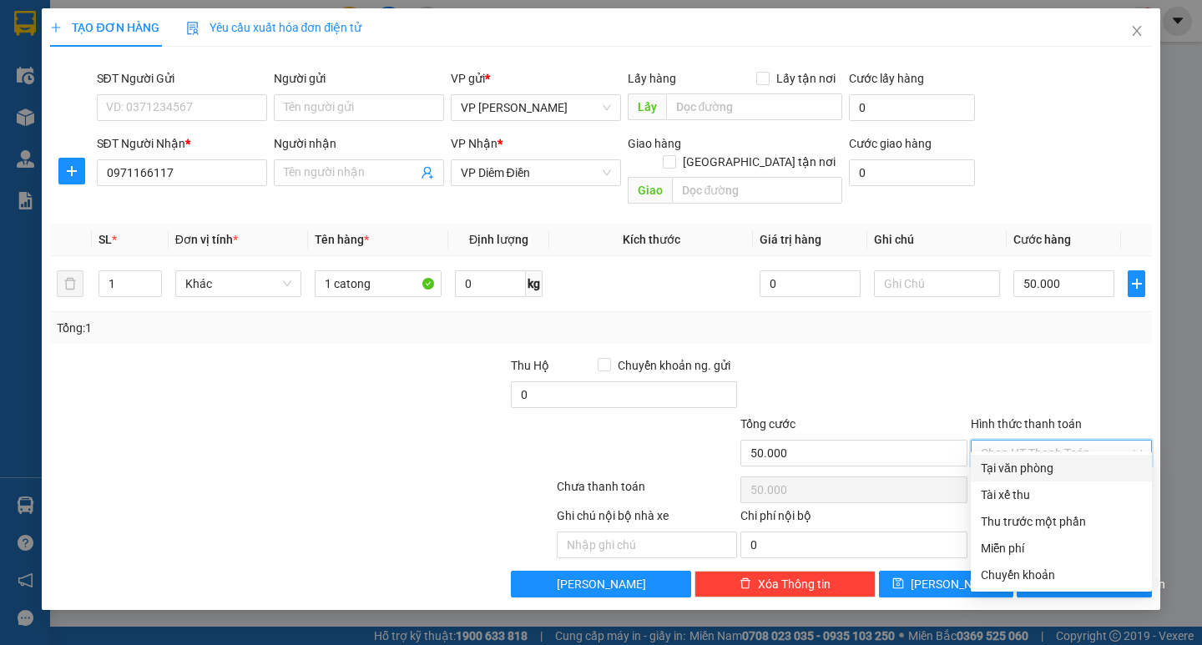
click at [1048, 480] on div "Tại văn phòng" at bounding box center [1061, 468] width 181 height 27
type input "0"
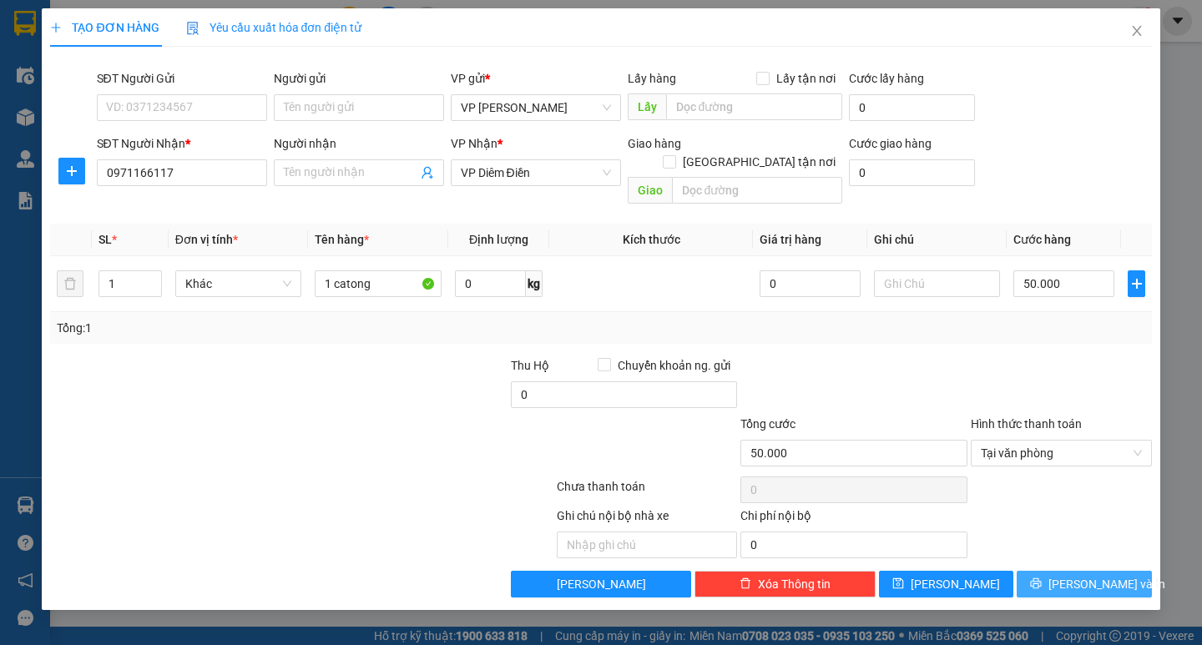
click at [1082, 575] on span "[PERSON_NAME] và In" at bounding box center [1106, 584] width 117 height 18
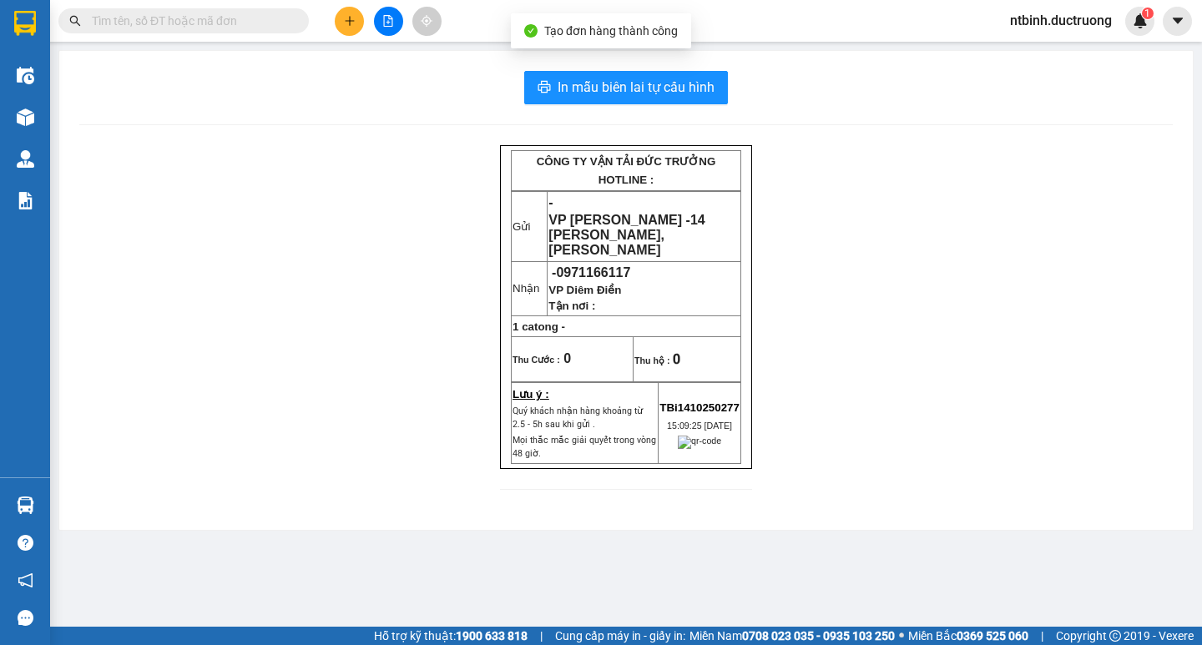
click at [664, 67] on div "In mẫu biên lai tự cấu hình CÔNG TY VẬN TẢI ĐỨC TRƯỞNG HOTLINE : Gửi - VP Trần …" at bounding box center [625, 290] width 1133 height 479
click at [677, 106] on div "In mẫu biên lai tự cấu hình CÔNG TY VẬN TẢI ĐỨC TRƯỞNG HOTLINE : Gửi - VP Trần …" at bounding box center [625, 290] width 1133 height 479
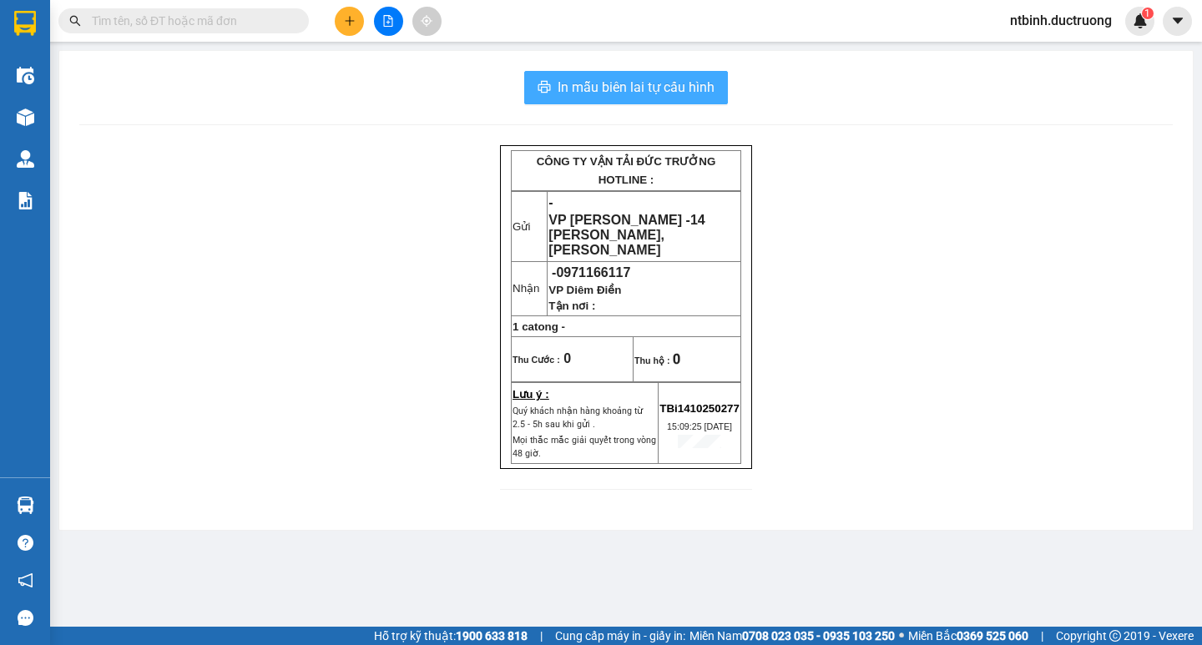
click at [677, 96] on span "In mẫu biên lai tự cấu hình" at bounding box center [636, 87] width 157 height 21
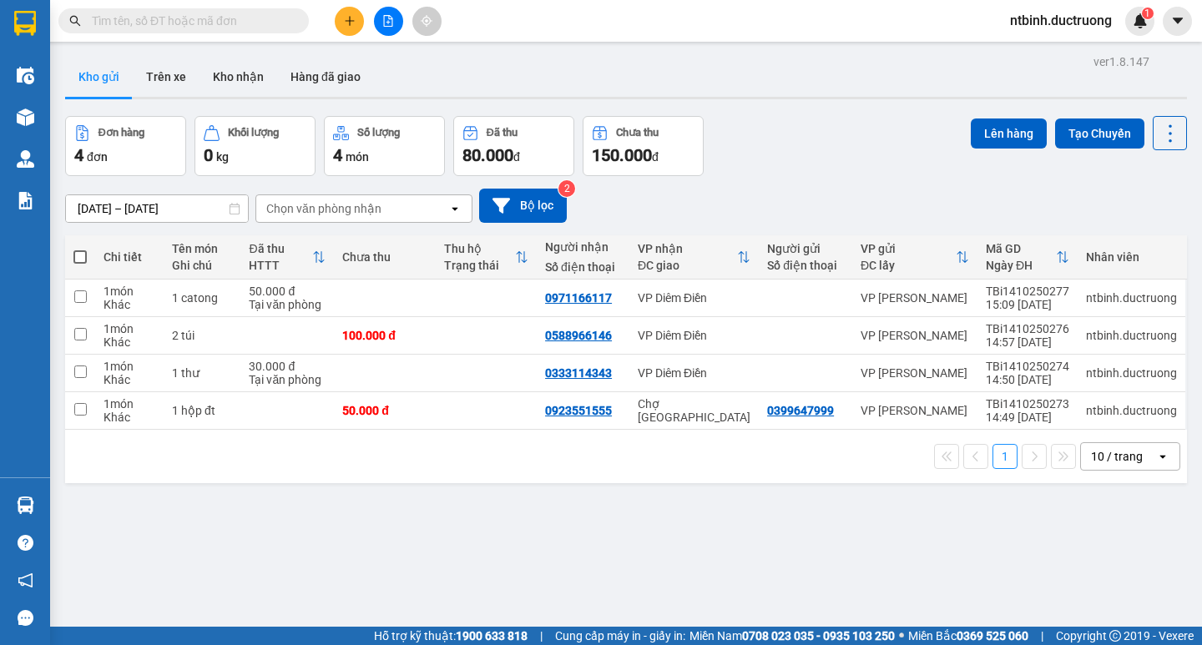
click at [356, 32] on button at bounding box center [349, 21] width 29 height 29
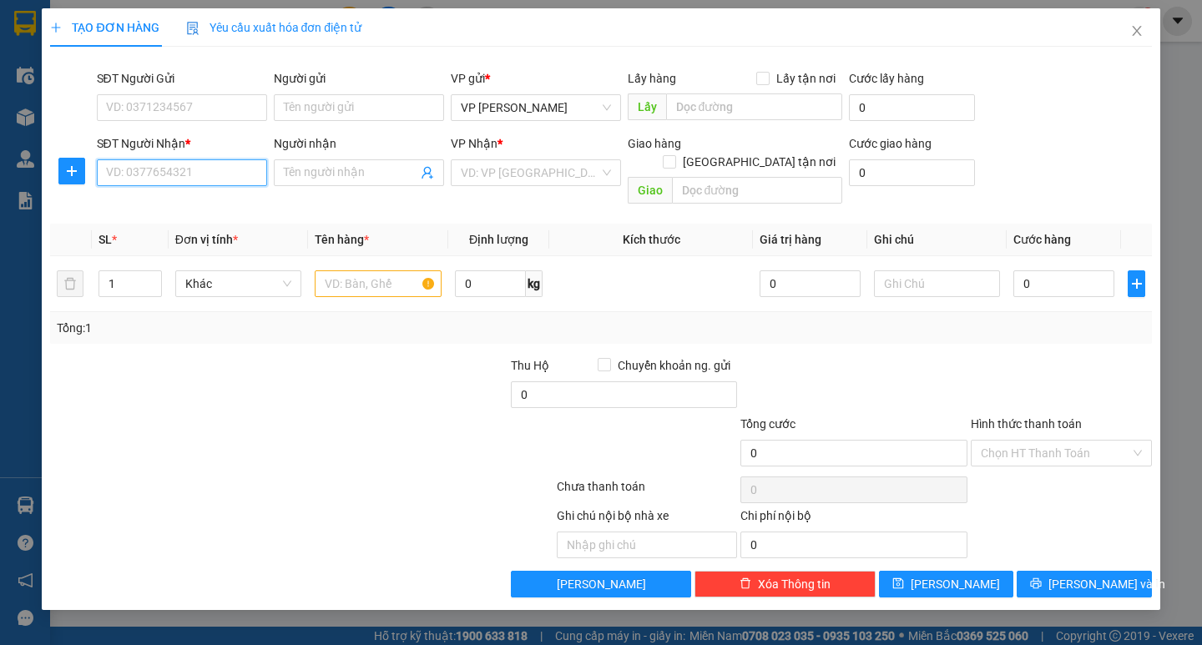
click at [203, 175] on input "SĐT Người Nhận *" at bounding box center [182, 172] width 170 height 27
click at [200, 202] on div "0363551483" at bounding box center [182, 206] width 150 height 18
type input "0363551483"
click at [374, 270] on input "text" at bounding box center [378, 283] width 126 height 27
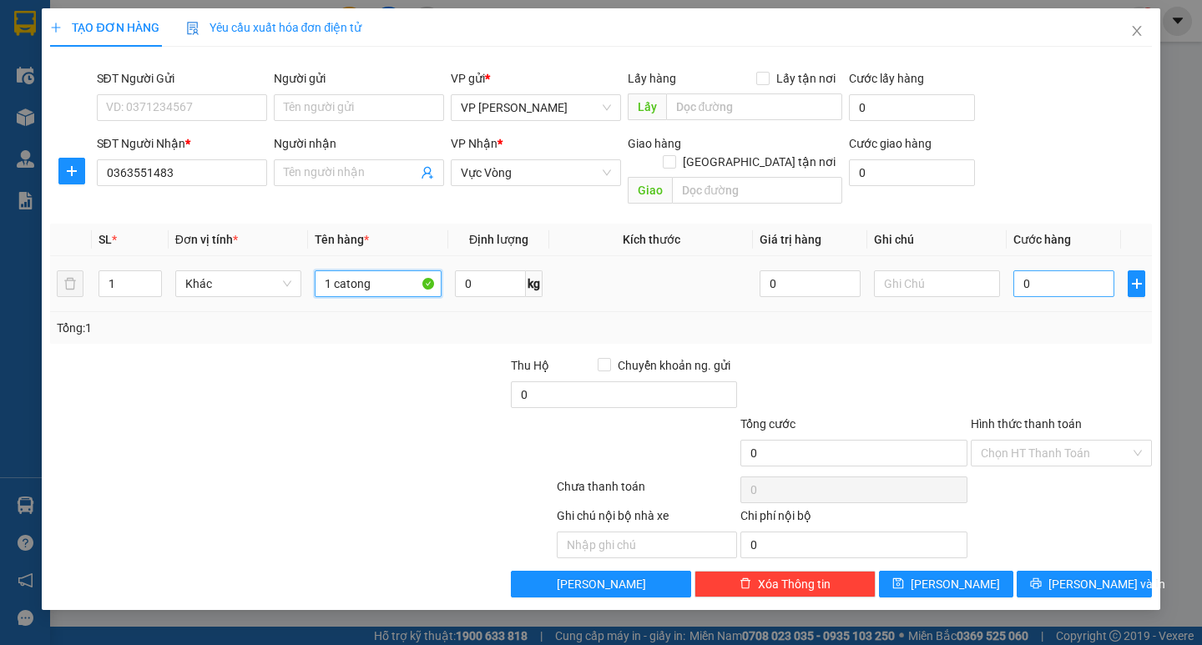
type input "1 catong"
click at [1036, 270] on input "0" at bounding box center [1063, 283] width 101 height 27
click at [1026, 272] on input "0" at bounding box center [1063, 283] width 101 height 27
type input "80"
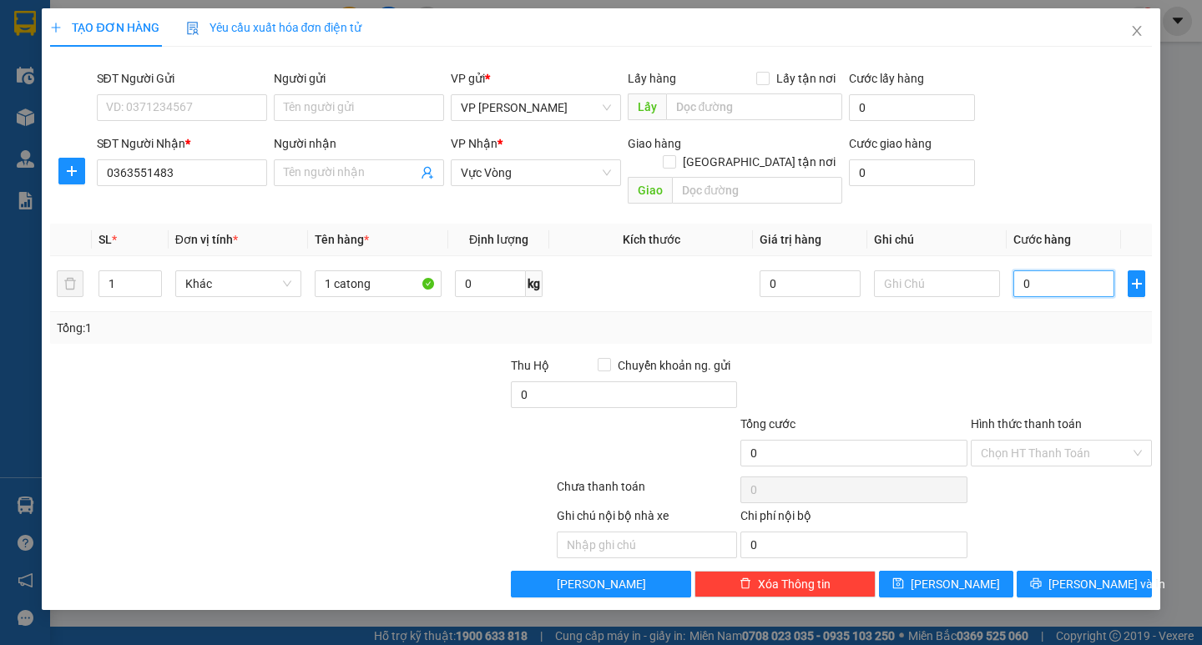
type input "80"
click at [1018, 319] on div "Tổng: 1" at bounding box center [601, 328] width 1088 height 18
type input "80.000"
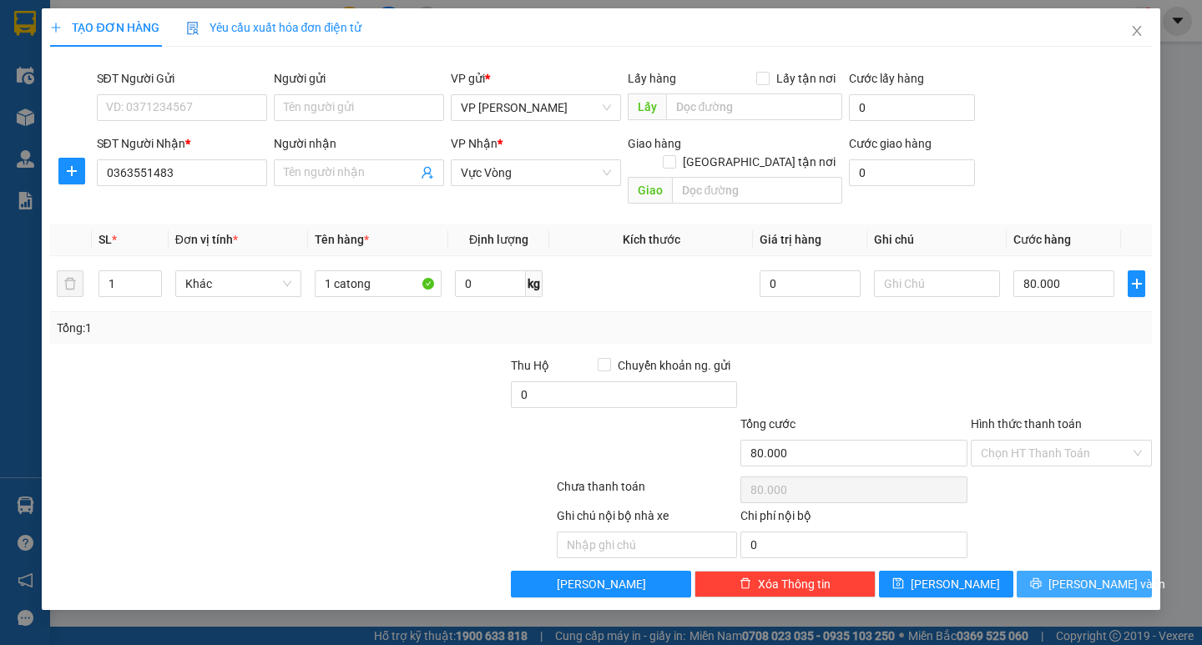
click at [1088, 575] on span "[PERSON_NAME] và In" at bounding box center [1106, 584] width 117 height 18
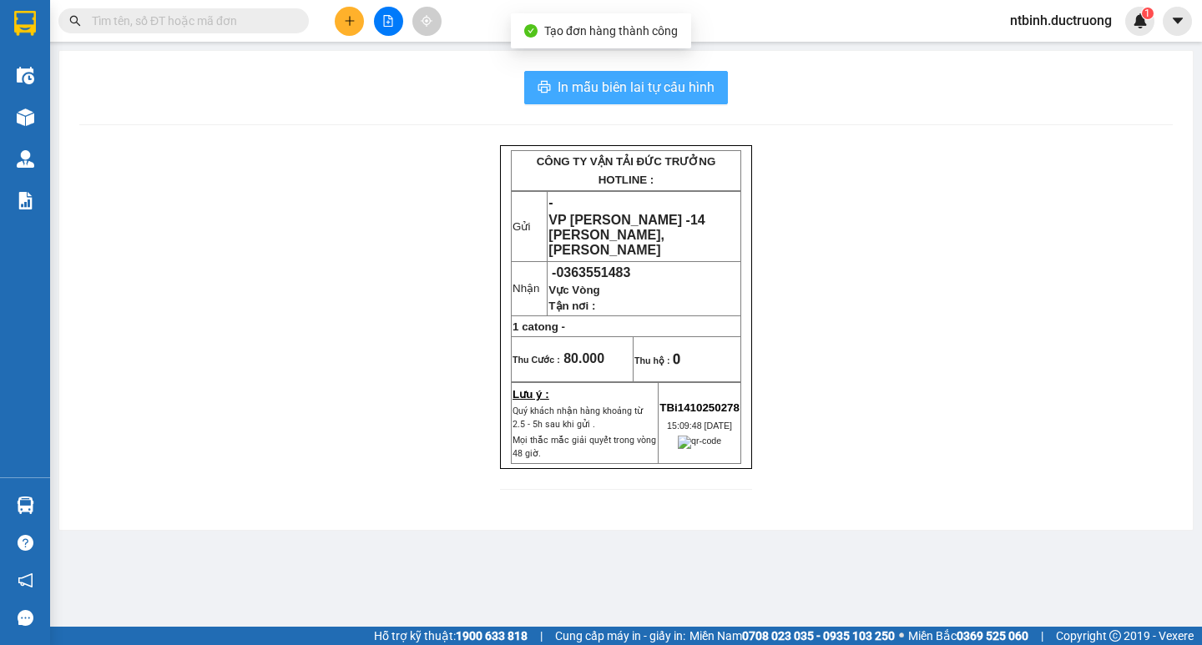
click at [594, 83] on span "In mẫu biên lai tự cấu hình" at bounding box center [636, 87] width 157 height 21
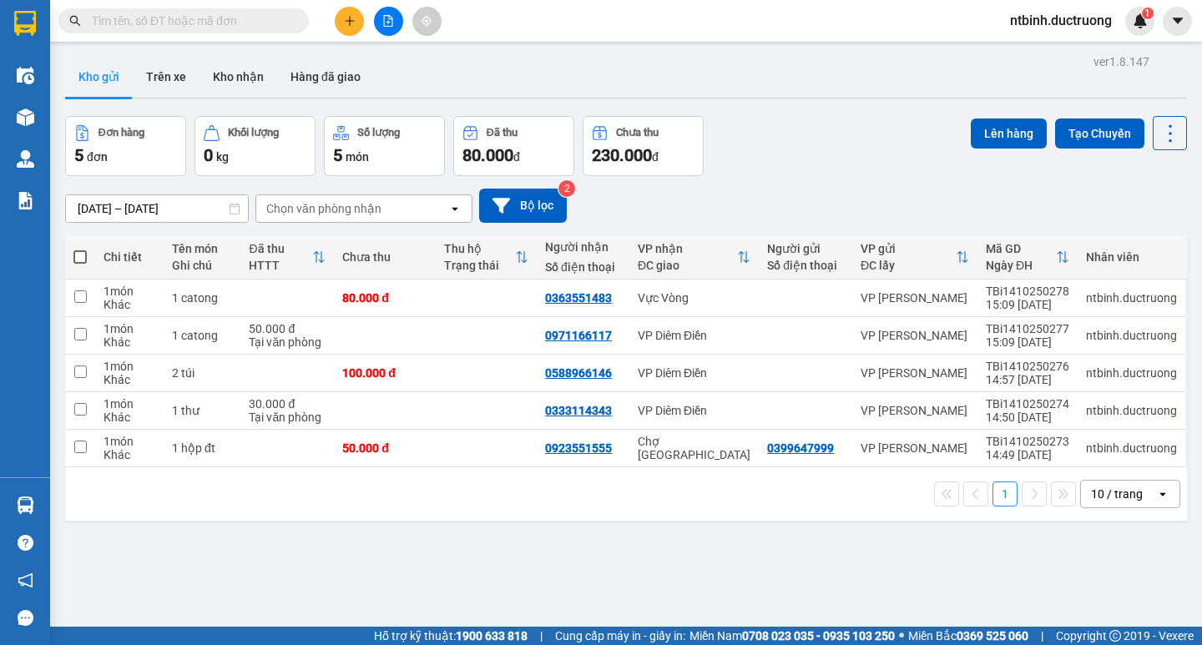
click at [345, 26] on icon "plus" at bounding box center [350, 21] width 12 height 12
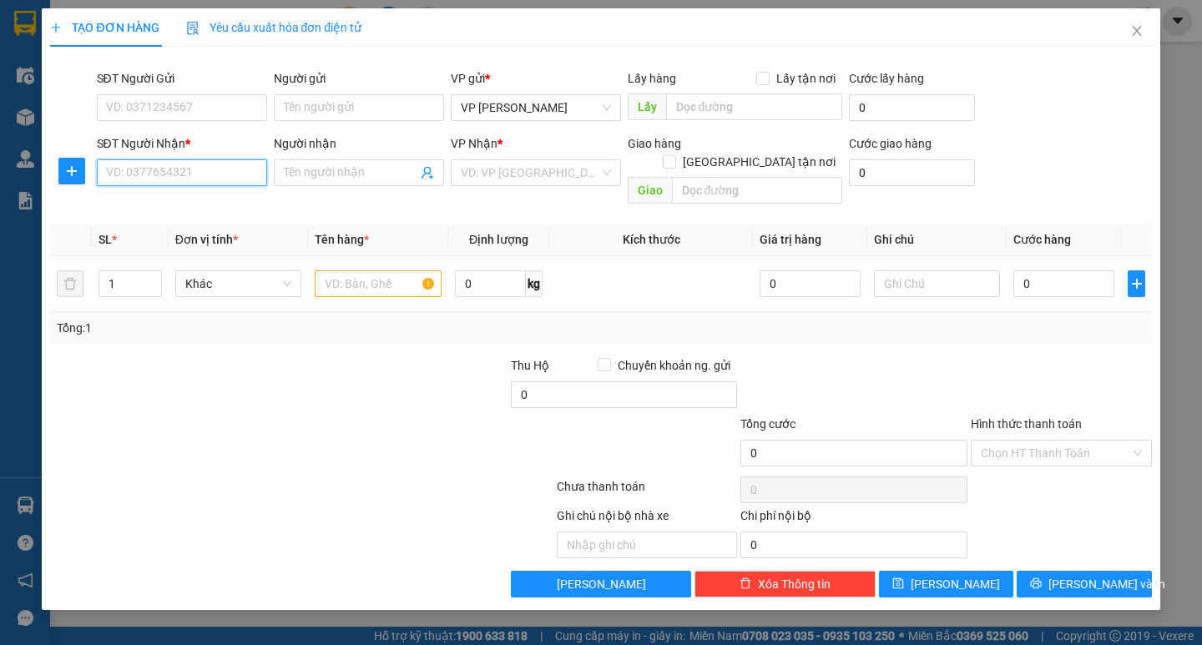
click at [159, 174] on input "SĐT Người Nhận *" at bounding box center [182, 172] width 170 height 27
click at [189, 194] on div "0967702588" at bounding box center [182, 206] width 170 height 27
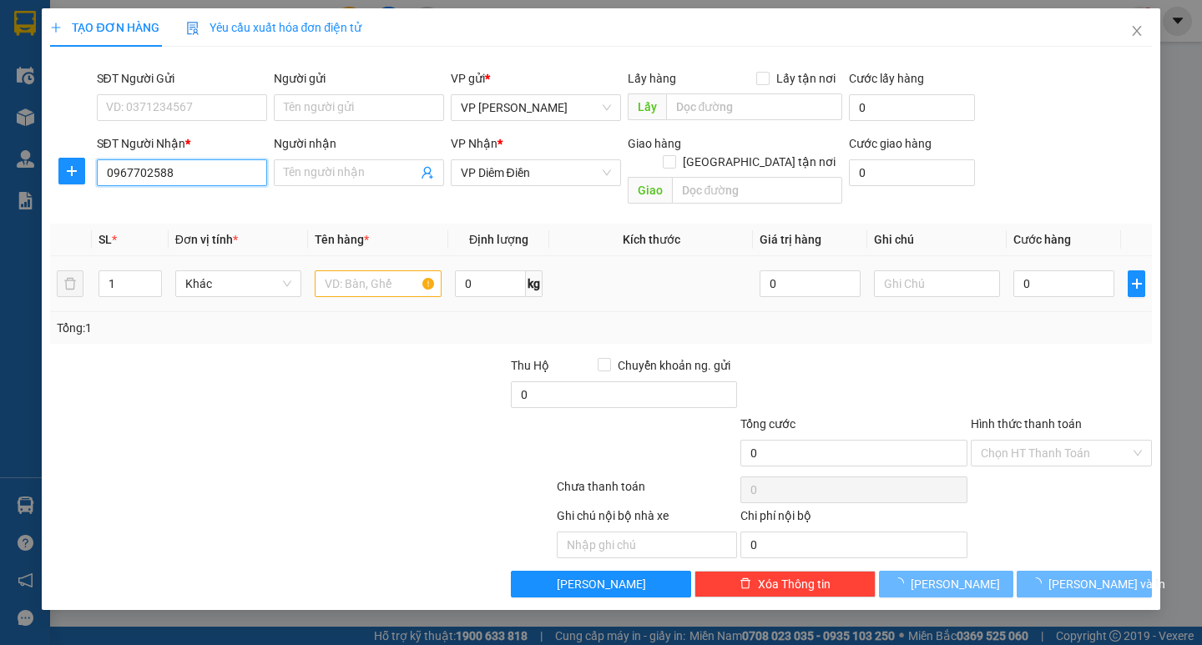
type input "0967702588"
click at [368, 270] on input "text" at bounding box center [378, 283] width 126 height 27
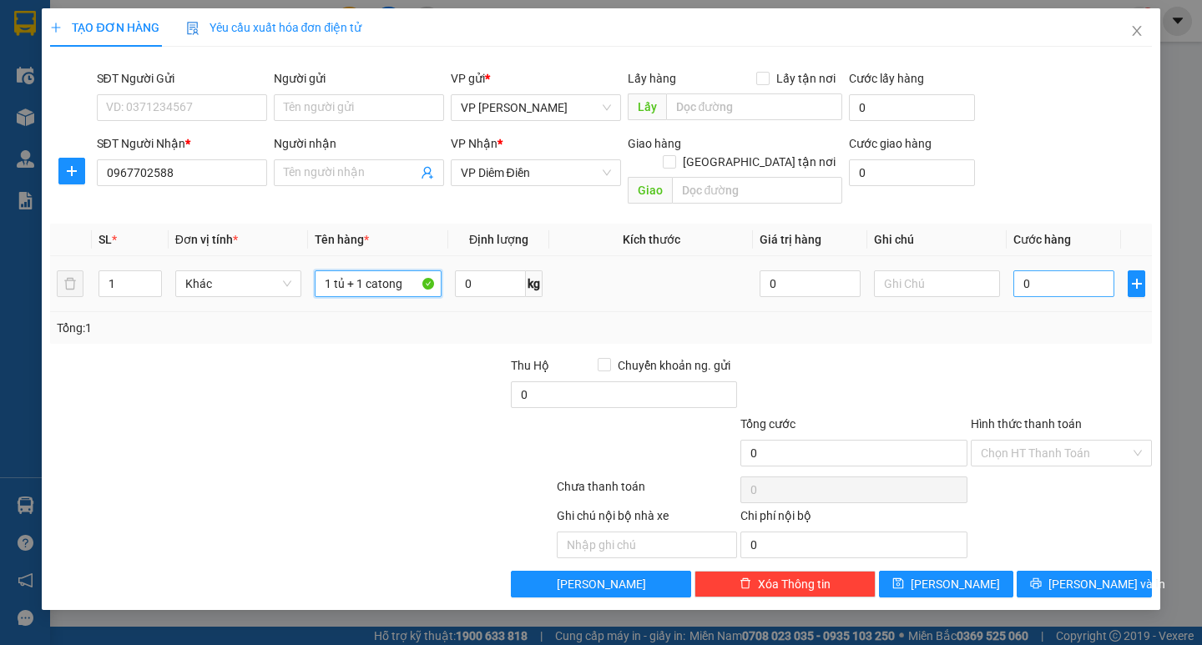
type input "1 tủ + 1 catong"
click at [1048, 270] on input "0" at bounding box center [1063, 283] width 101 height 27
click at [1024, 272] on input "0" at bounding box center [1063, 283] width 101 height 27
type input "30"
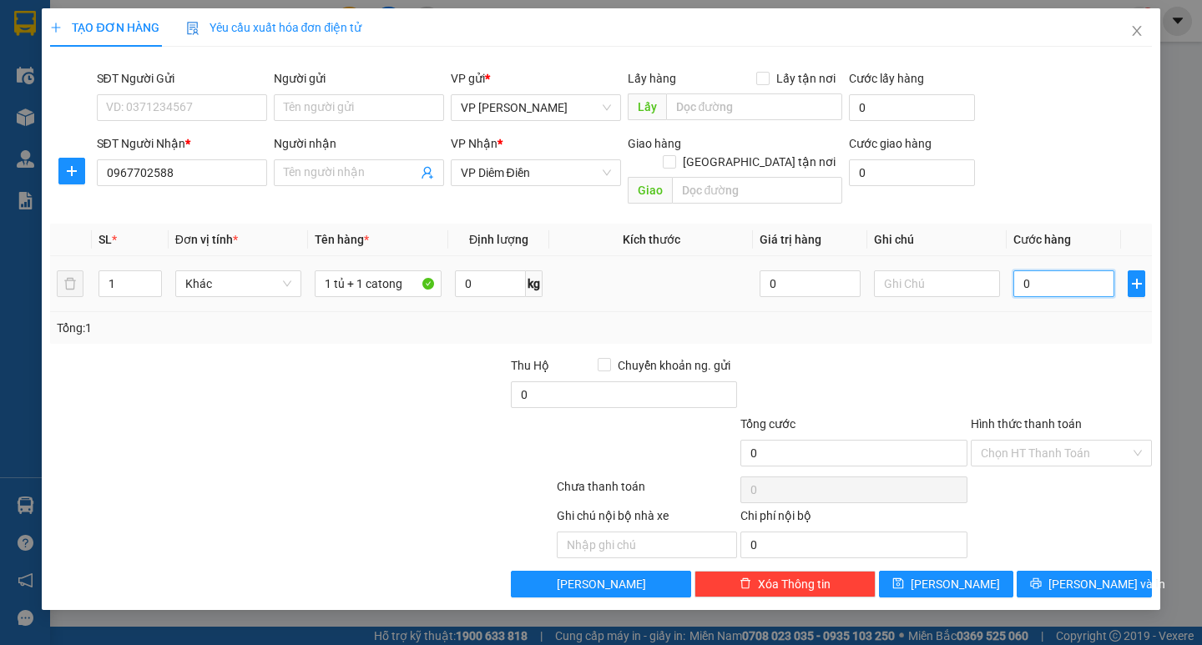
type input "30"
type input "300"
click at [1018, 356] on div at bounding box center [1061, 385] width 184 height 58
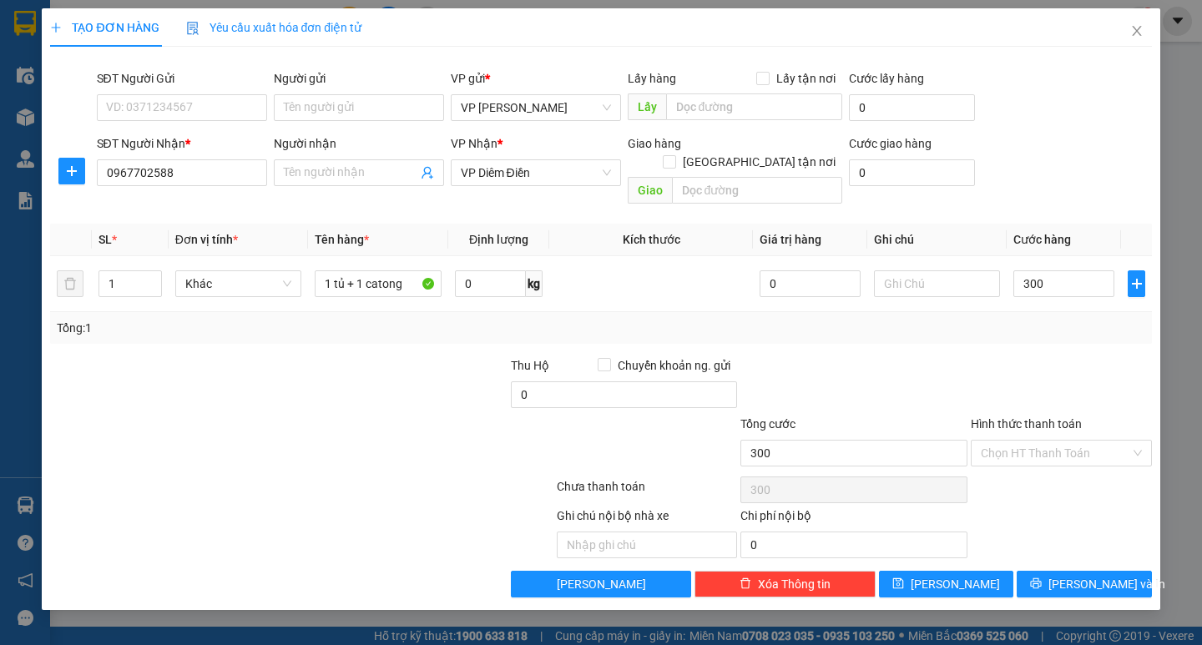
type input "300.000"
click at [1067, 571] on button "[PERSON_NAME] và In" at bounding box center [1084, 584] width 134 height 27
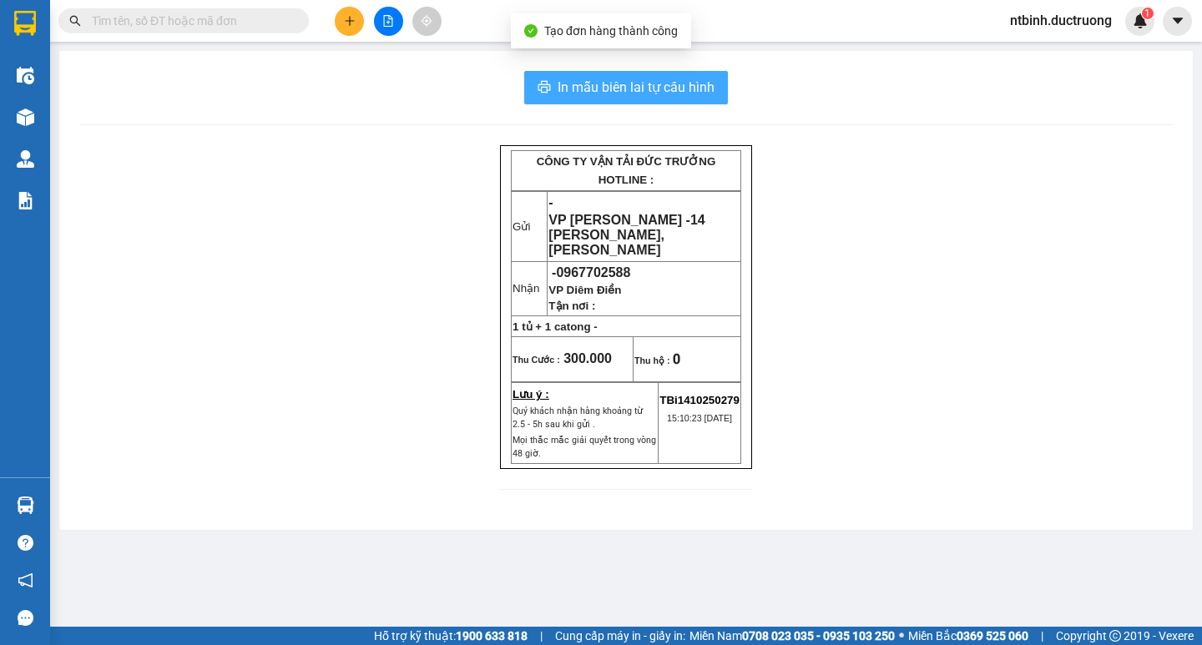
click at [594, 100] on button "In mẫu biên lai tự cấu hình" at bounding box center [626, 87] width 204 height 33
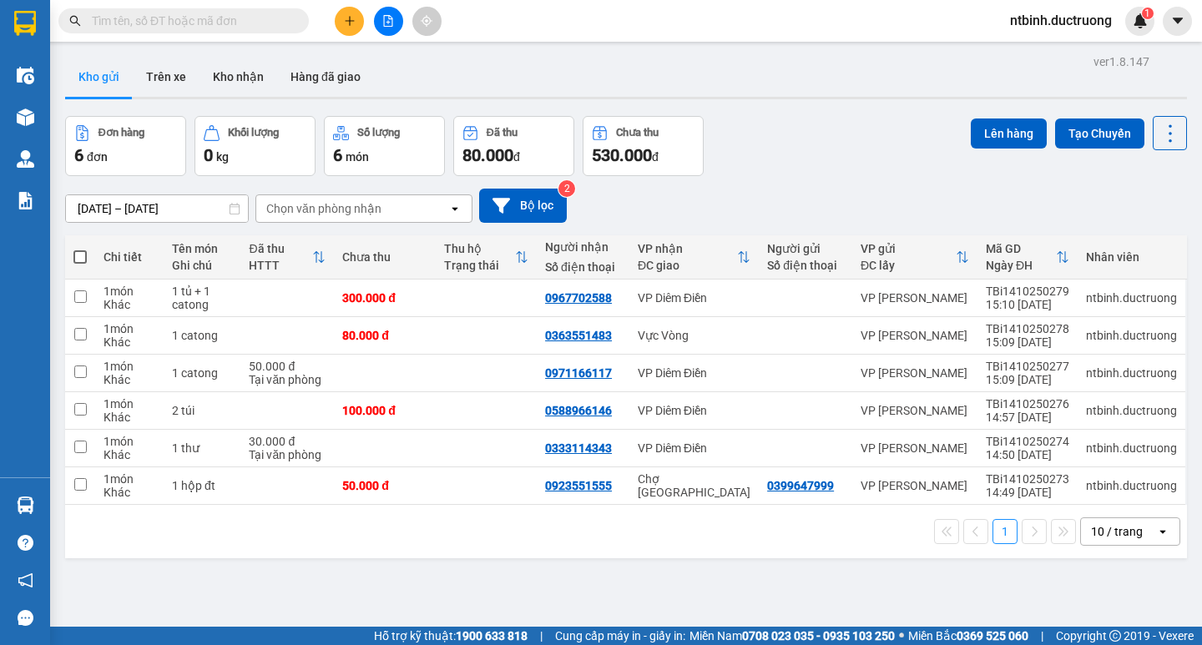
click at [78, 255] on span at bounding box center [79, 256] width 13 height 13
click at [80, 249] on input "checkbox" at bounding box center [80, 249] width 0 height 0
checkbox input "true"
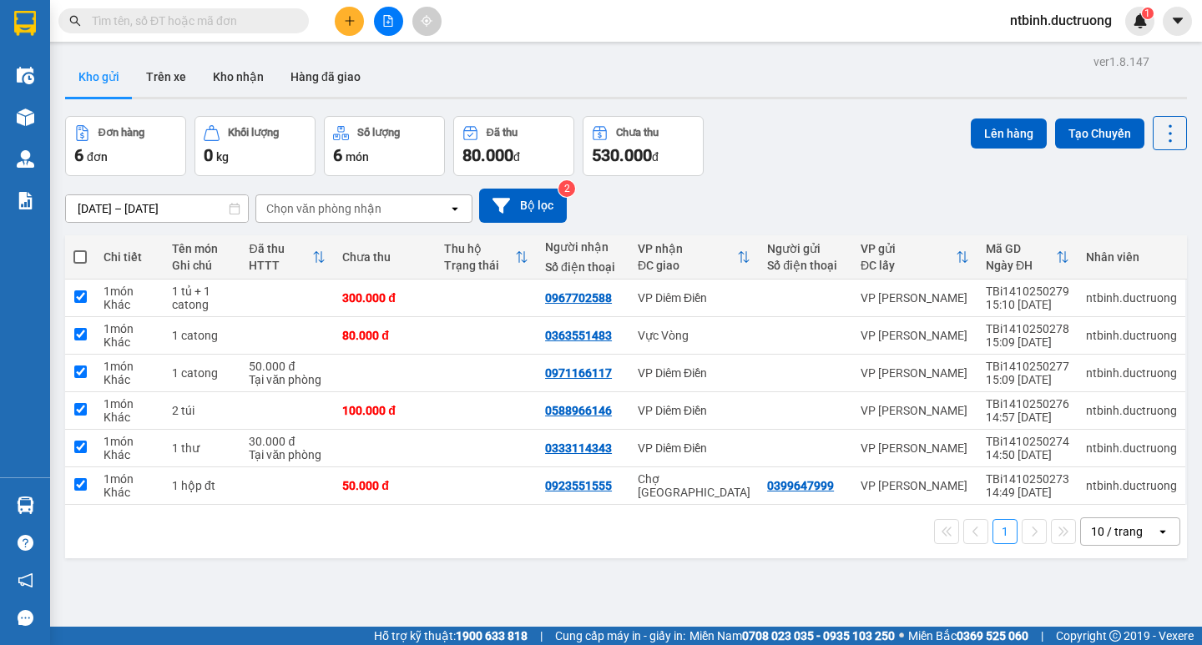
checkbox input "true"
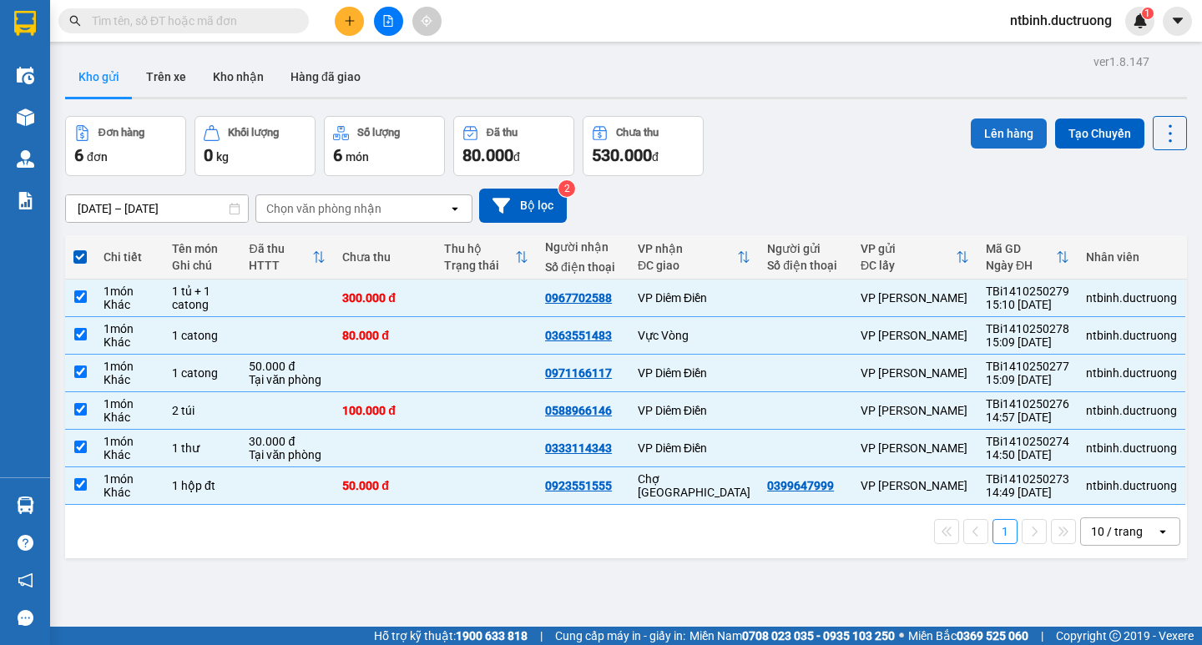
click at [971, 132] on button "Lên hàng" at bounding box center [1009, 134] width 76 height 30
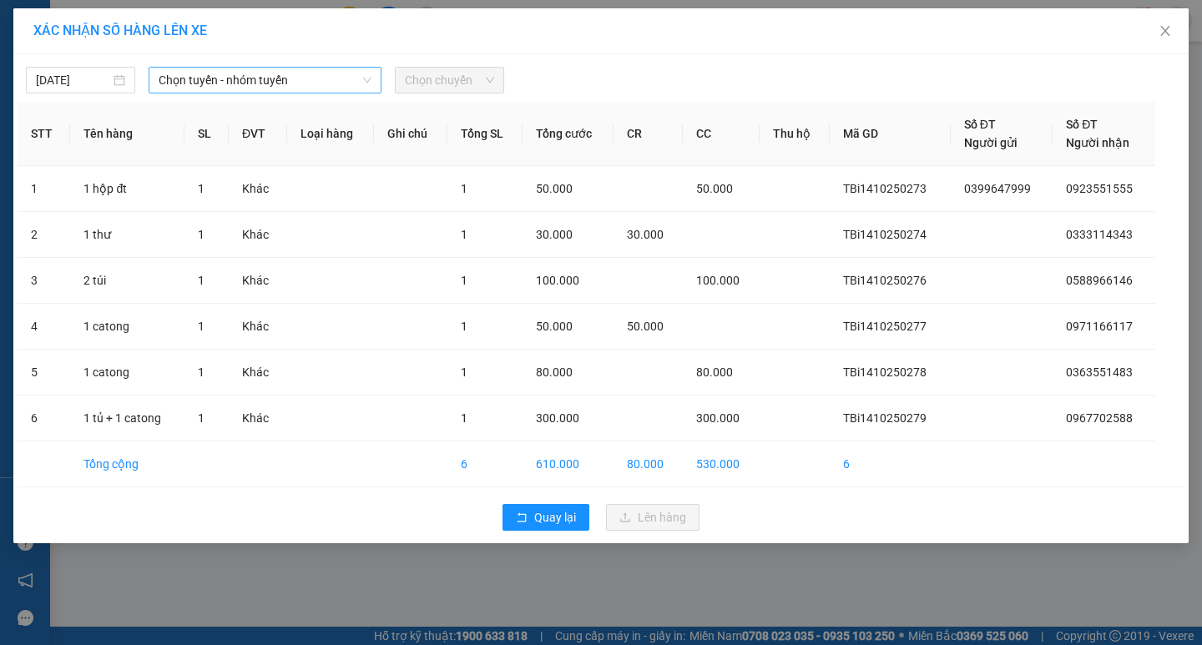
click at [310, 79] on span "Chọn tuyến - nhóm tuyến" at bounding box center [265, 80] width 213 height 25
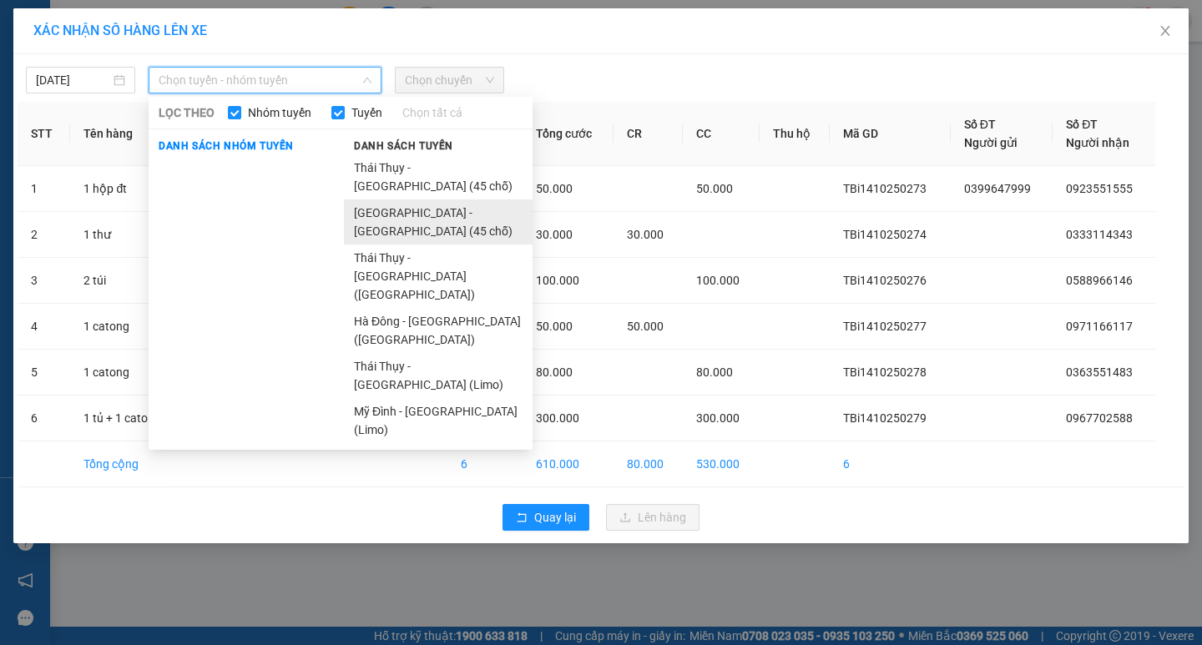
click at [384, 199] on li "[GEOGRAPHIC_DATA] - [GEOGRAPHIC_DATA] (45 chỗ)" at bounding box center [438, 221] width 189 height 45
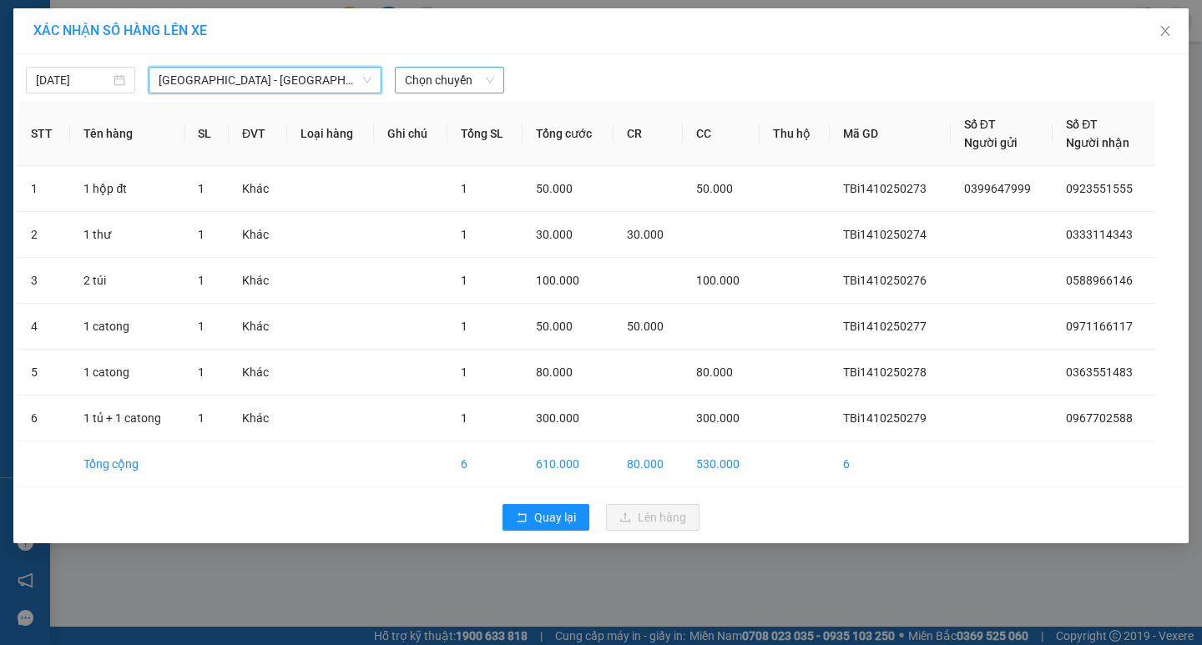
click at [446, 83] on span "Chọn chuyến" at bounding box center [449, 80] width 89 height 25
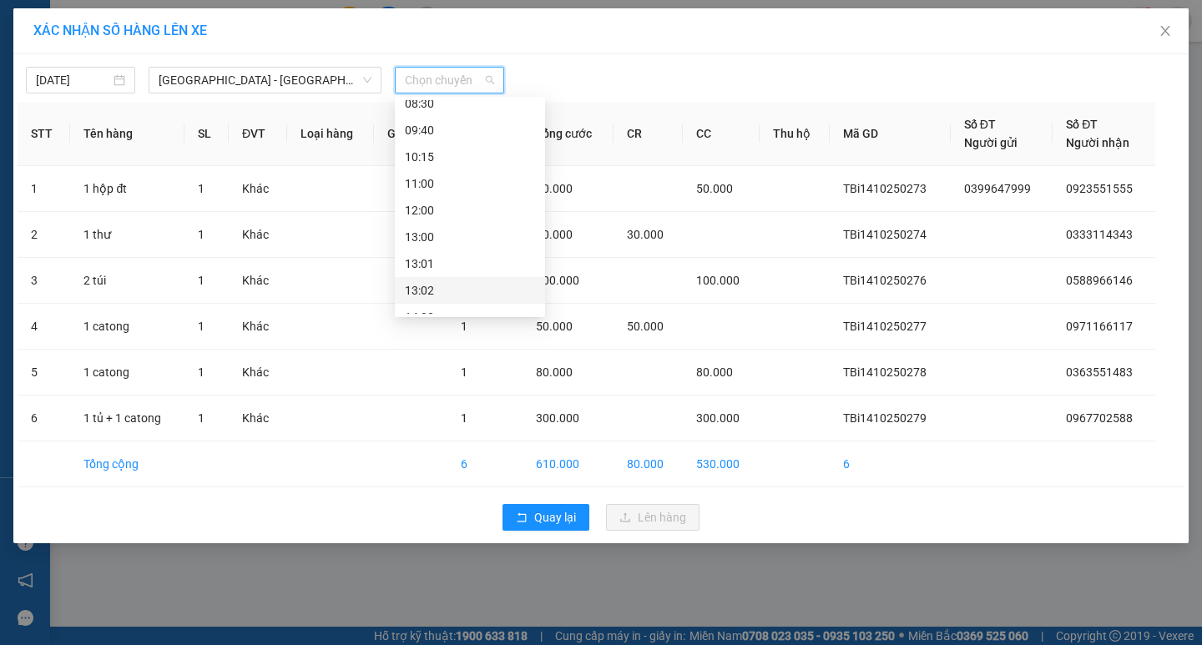
scroll to position [167, 0]
click at [457, 290] on div "15:30" at bounding box center [470, 294] width 130 height 18
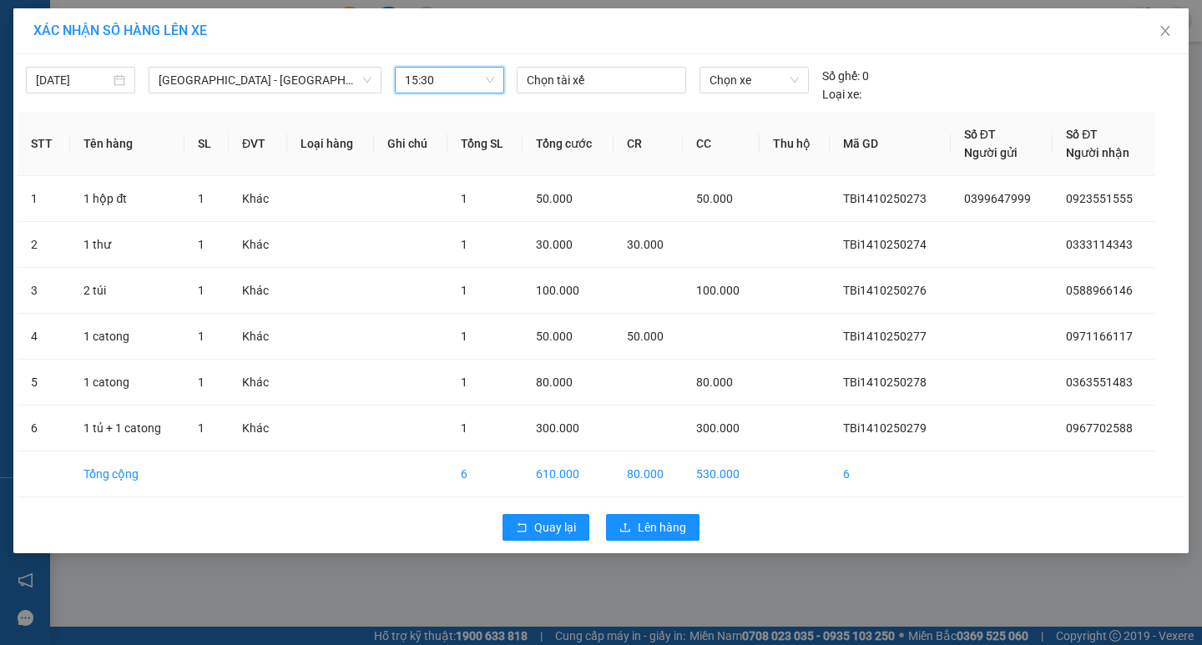
click at [675, 543] on div "Quay lại Lên hàng" at bounding box center [601, 527] width 1167 height 43
click at [670, 532] on span "Lên hàng" at bounding box center [662, 527] width 48 height 18
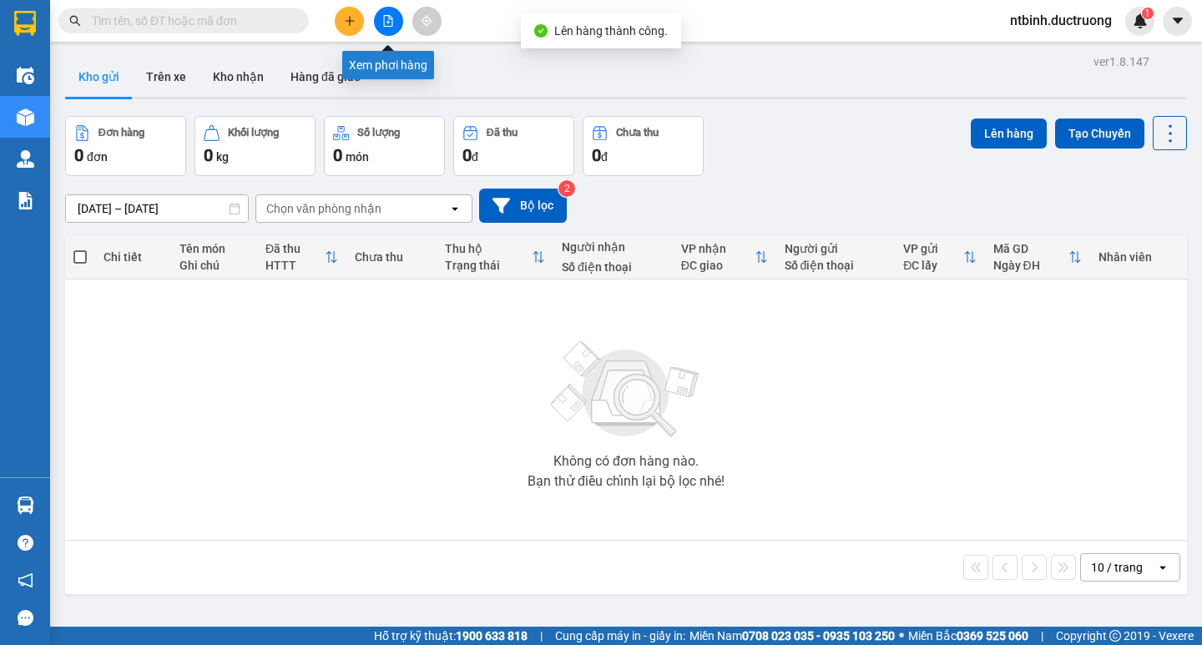
click at [391, 21] on icon "file-add" at bounding box center [388, 21] width 12 height 12
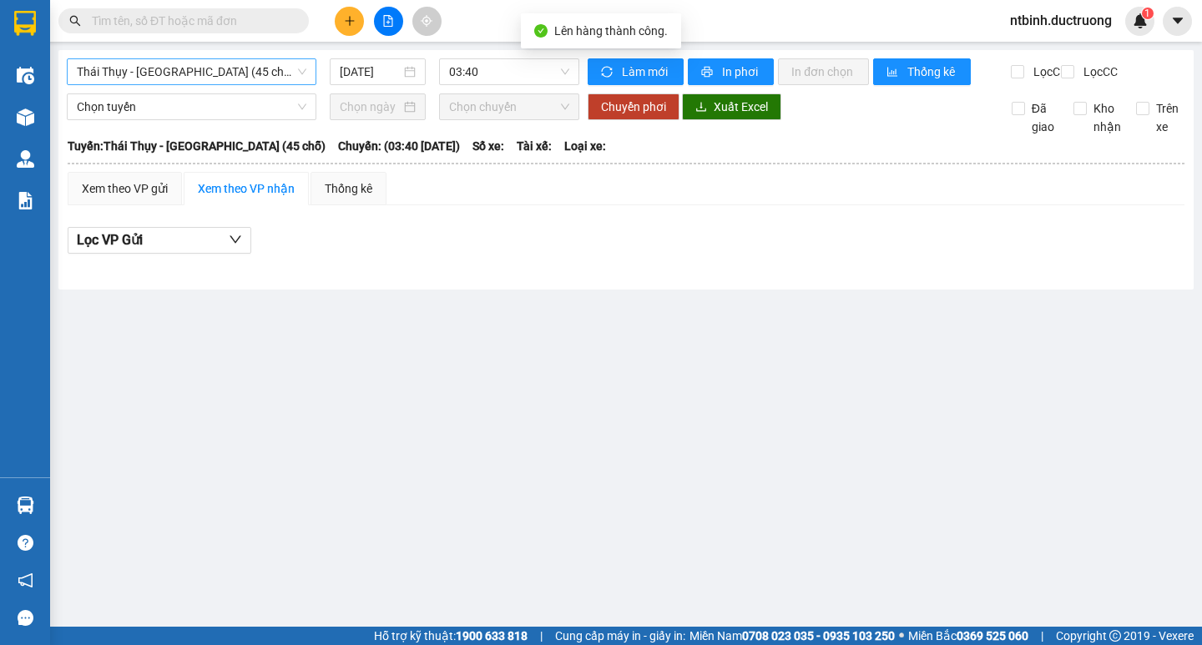
click at [159, 77] on span "Thái Thụy - [GEOGRAPHIC_DATA] (45 chỗ)" at bounding box center [192, 71] width 230 height 25
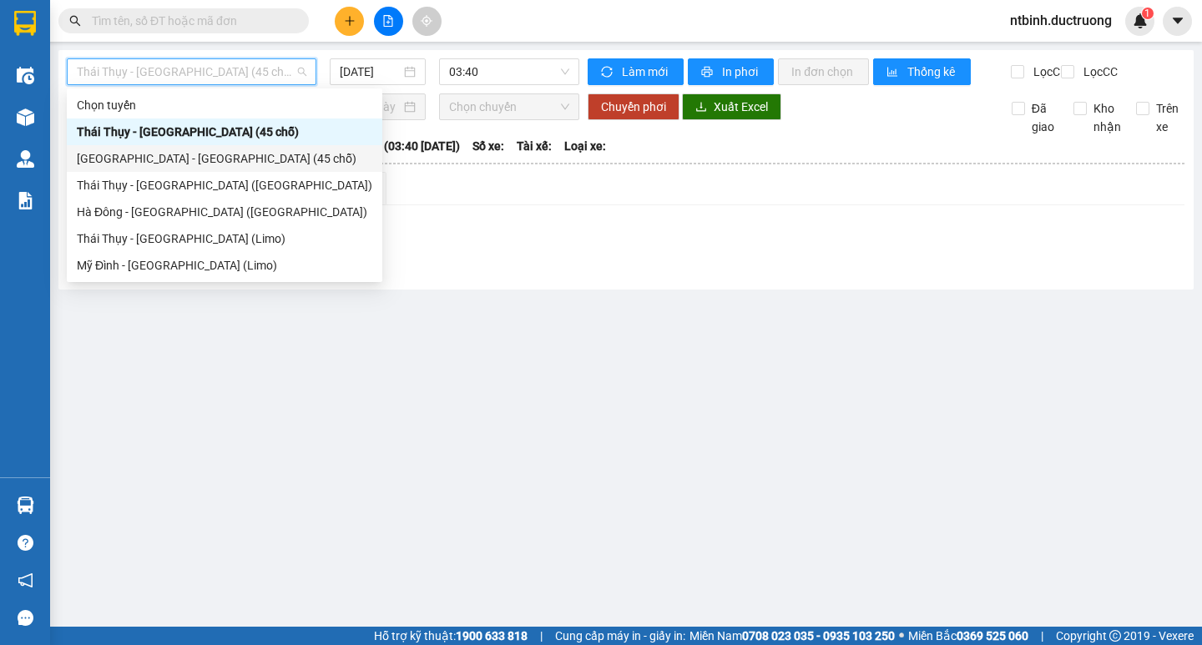
click at [144, 164] on div "[GEOGRAPHIC_DATA] - [GEOGRAPHIC_DATA] (45 chỗ)" at bounding box center [224, 158] width 295 height 18
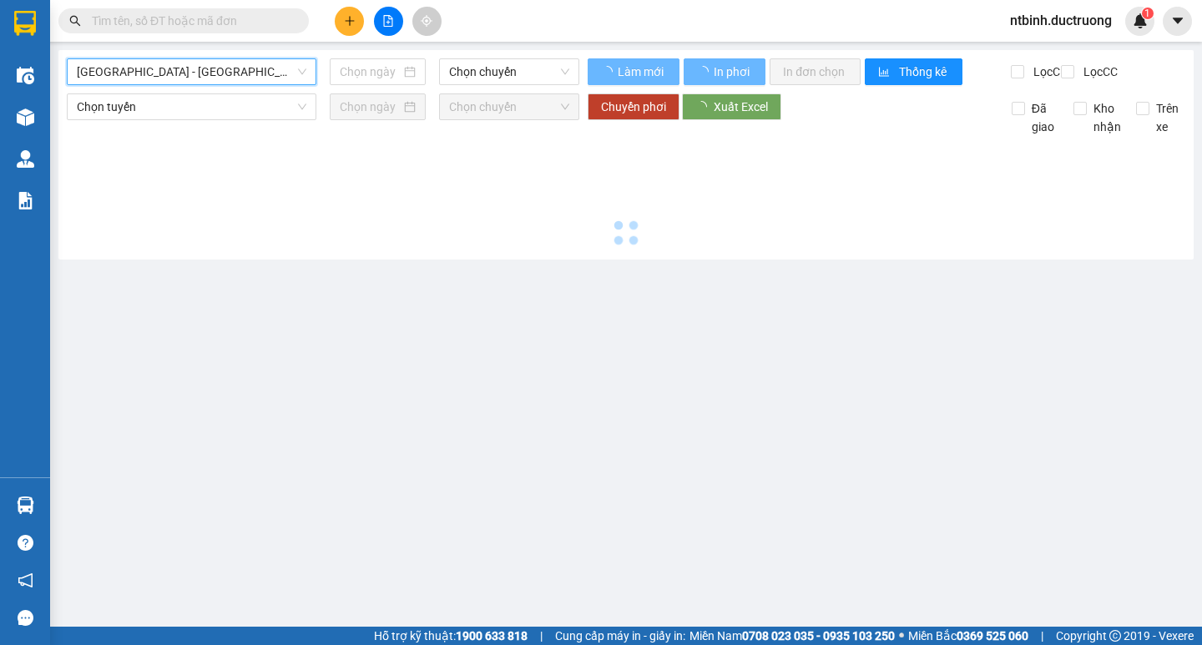
type input "[DATE]"
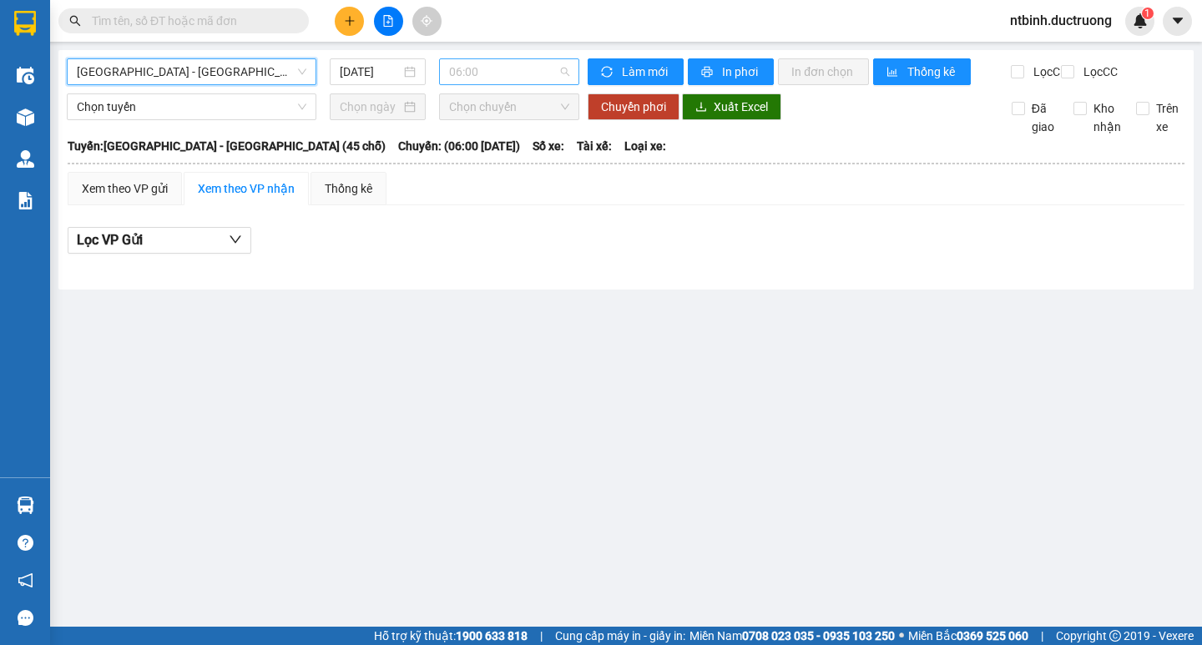
click at [512, 66] on span "06:00" at bounding box center [509, 71] width 120 height 25
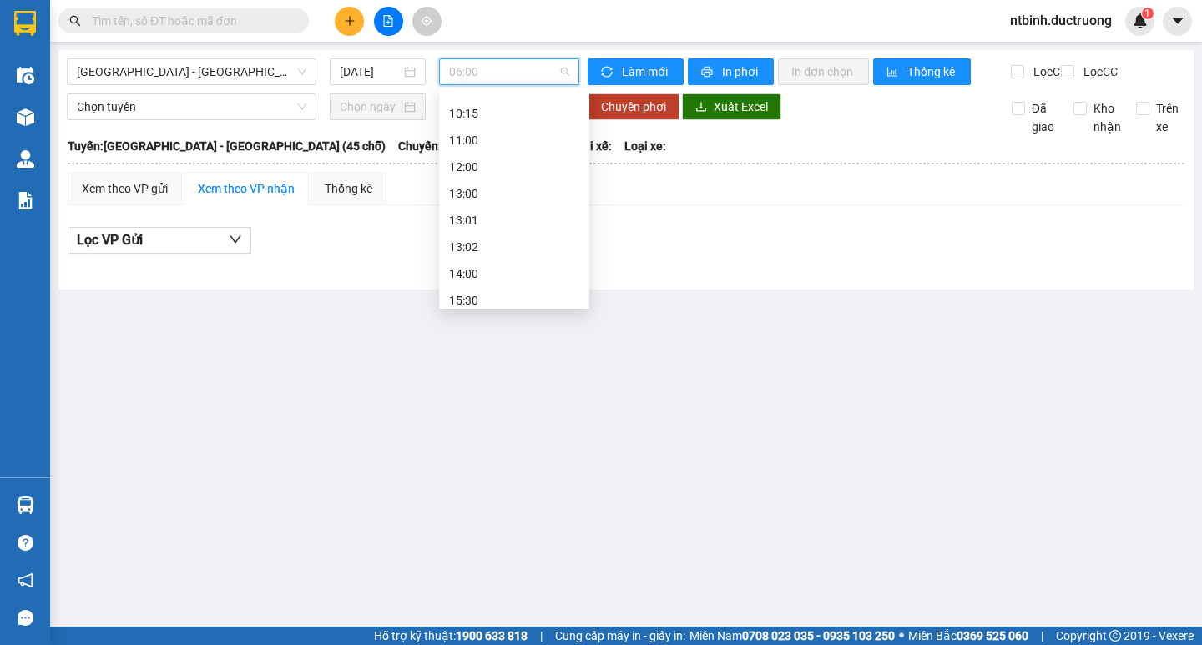
scroll to position [294, 0]
click at [493, 156] on div "15:30" at bounding box center [514, 158] width 130 height 18
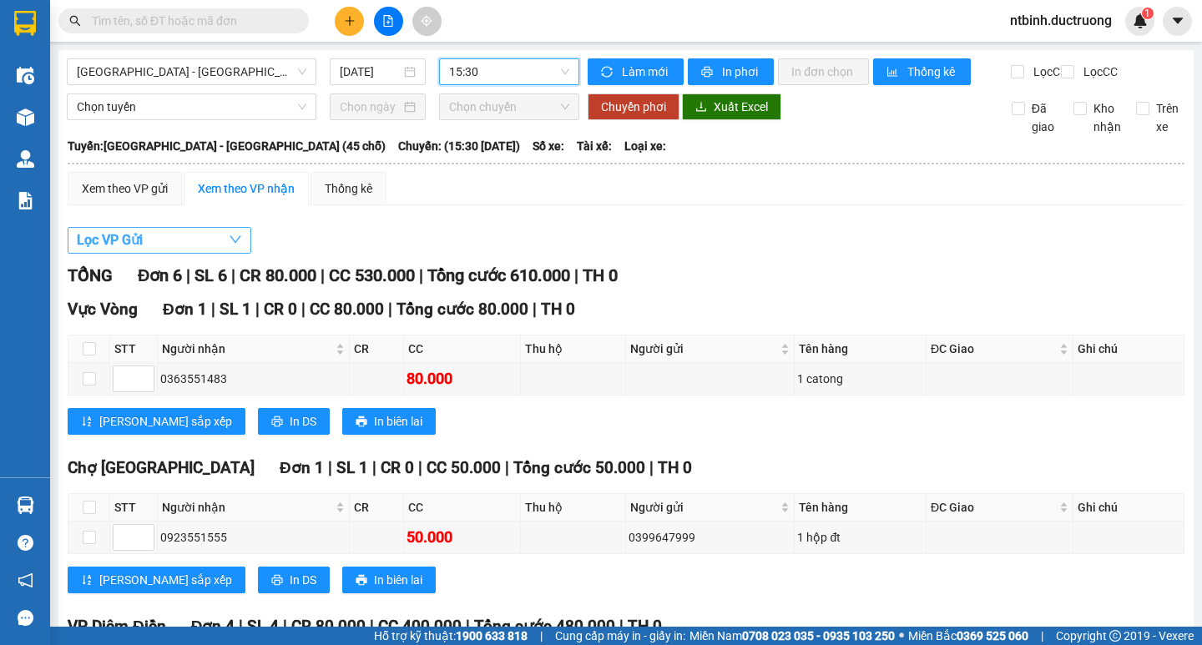
click at [183, 253] on button "Lọc VP Gửi" at bounding box center [160, 240] width 184 height 27
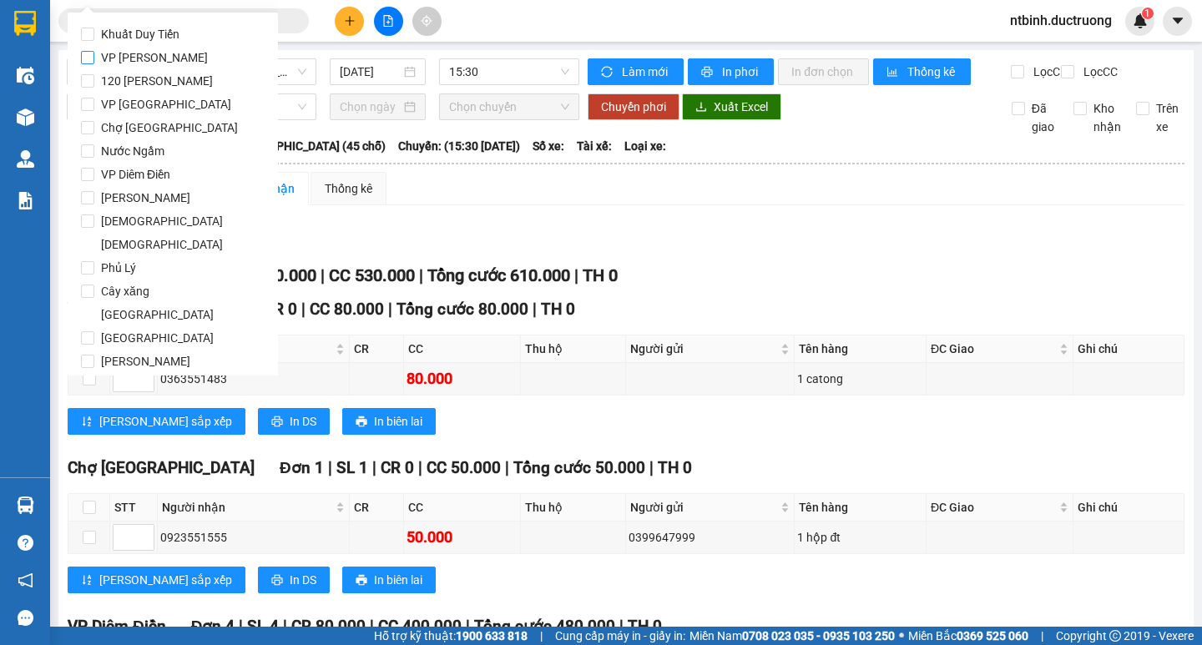
click at [148, 63] on span "VP [PERSON_NAME]" at bounding box center [154, 57] width 120 height 23
click at [94, 63] on input "VP [PERSON_NAME]" at bounding box center [87, 57] width 13 height 13
checkbox input "true"
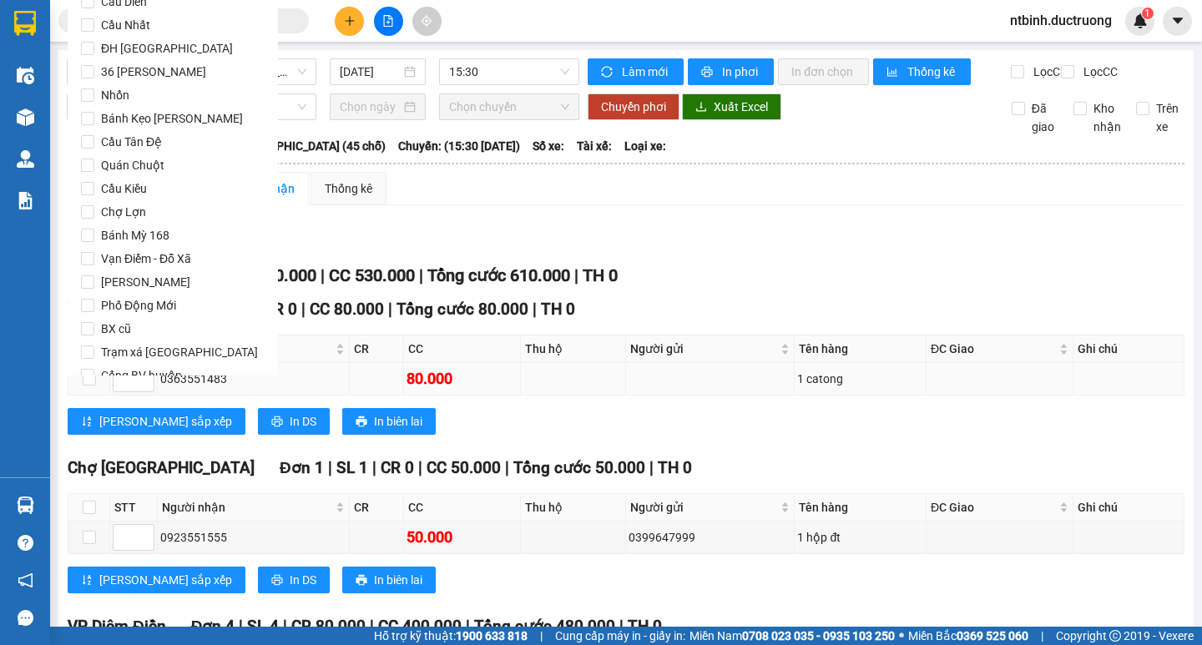
scroll to position [1390, 0]
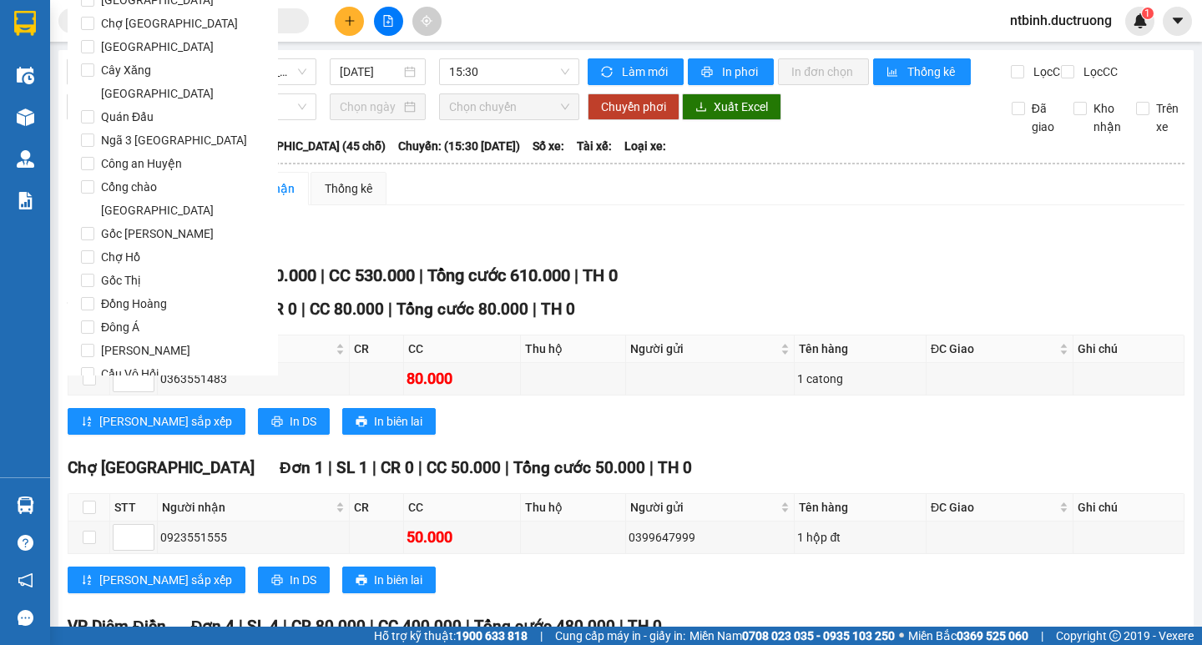
click at [98, 460] on span "Lọc" at bounding box center [103, 469] width 19 height 18
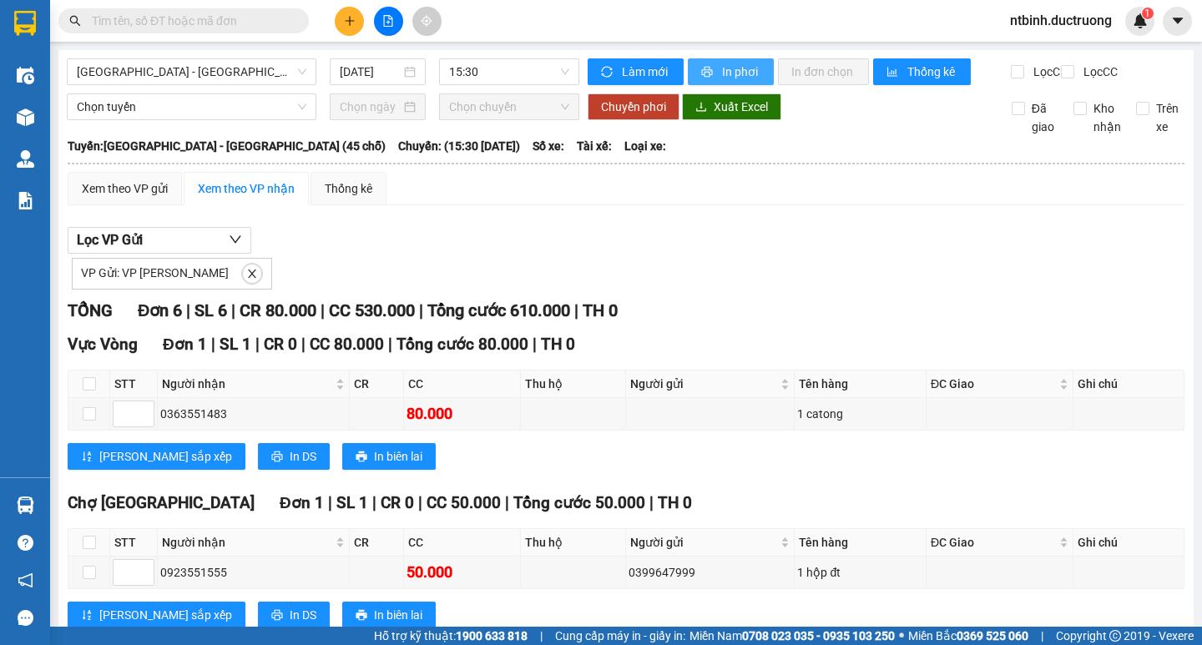
click at [722, 73] on span "In phơi" at bounding box center [741, 72] width 38 height 18
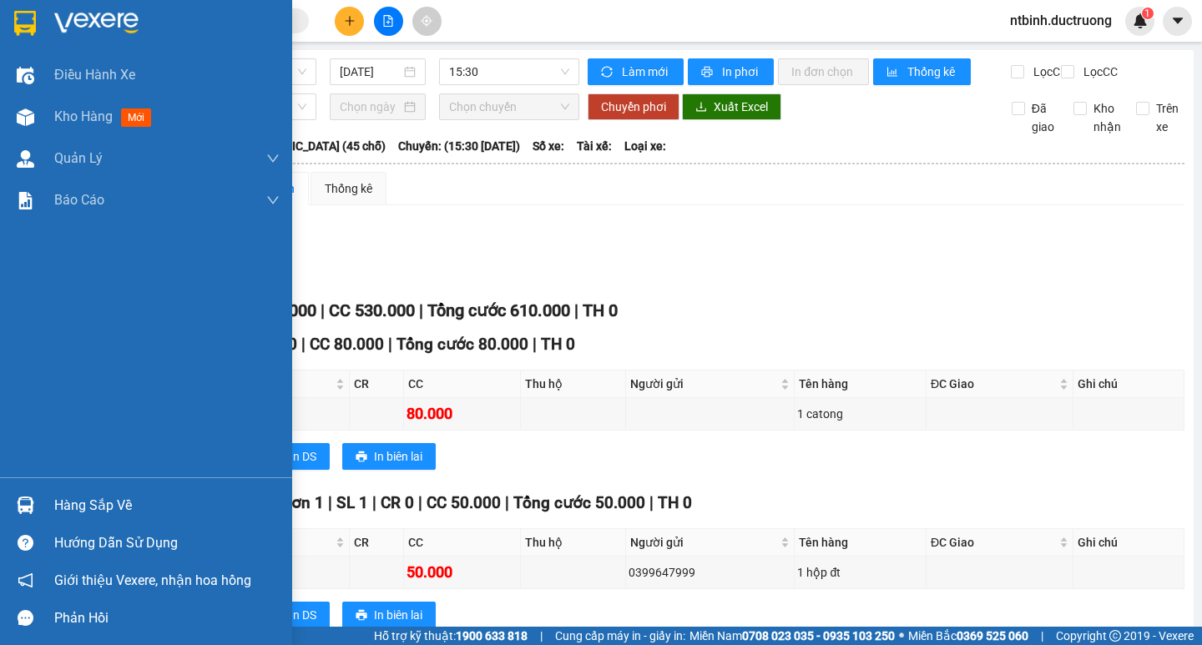
click at [11, 125] on div at bounding box center [25, 117] width 29 height 29
